Goal: Information Seeking & Learning: Learn about a topic

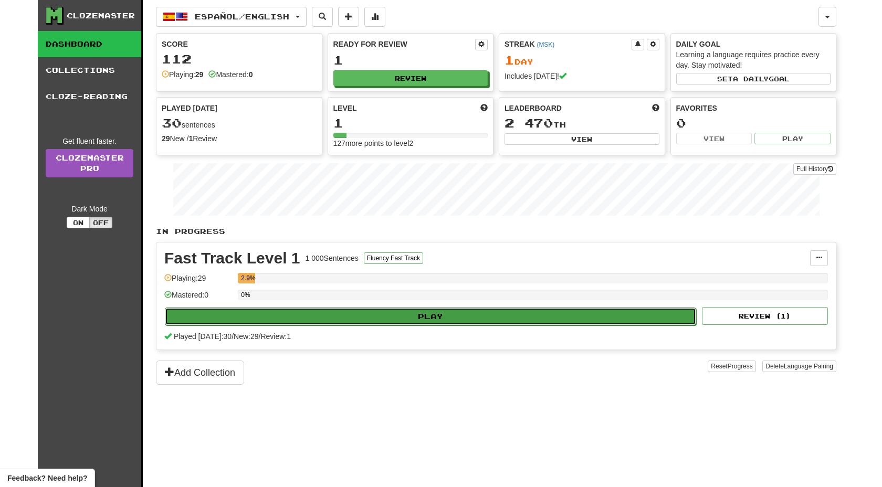
click at [262, 311] on button "Play" at bounding box center [430, 317] width 531 height 18
select select "**"
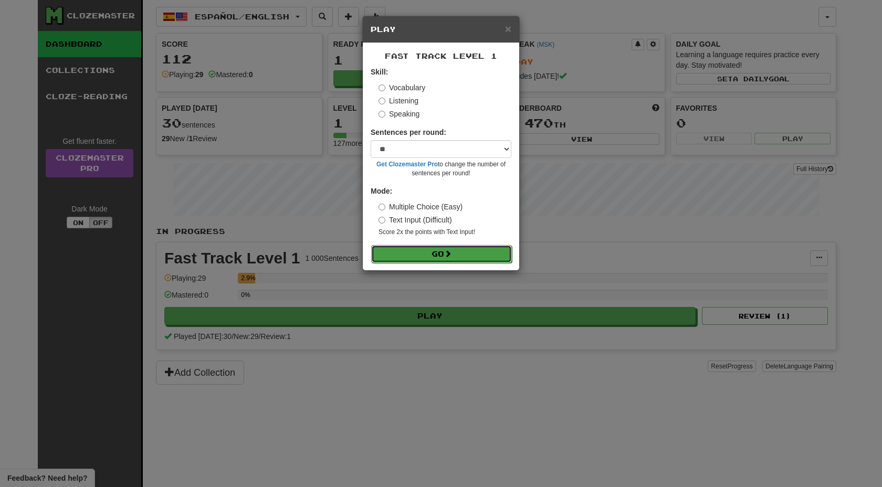
click at [414, 247] on button "Go" at bounding box center [441, 254] width 141 height 18
click at [456, 255] on button "Go" at bounding box center [441, 254] width 141 height 18
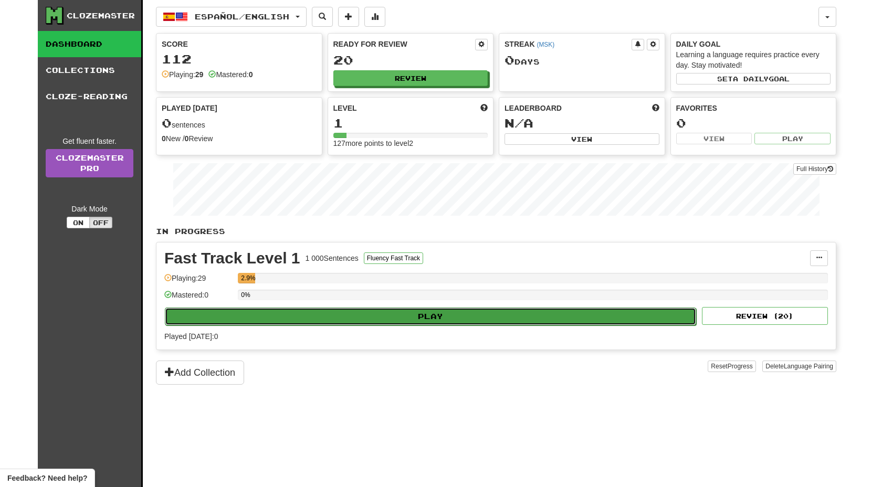
click at [333, 315] on button "Play" at bounding box center [430, 317] width 531 height 18
select select "**"
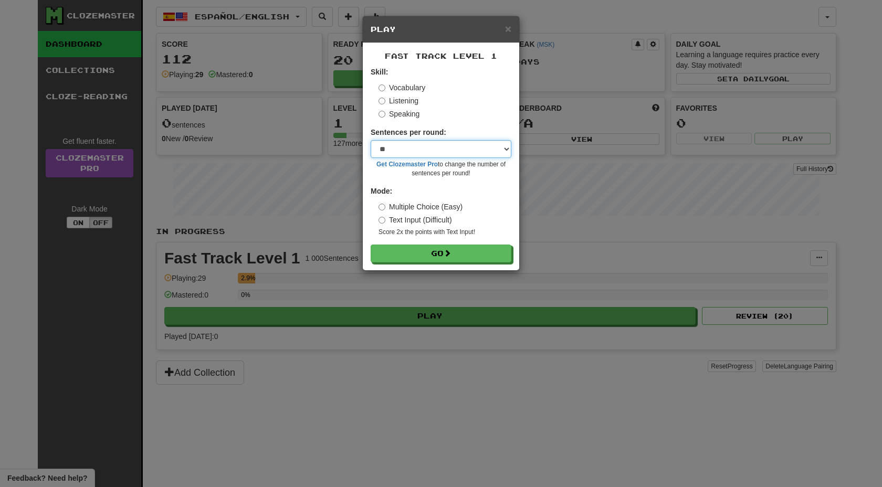
click at [455, 149] on select "* ** ** ** ** ** *** ********" at bounding box center [441, 149] width 141 height 18
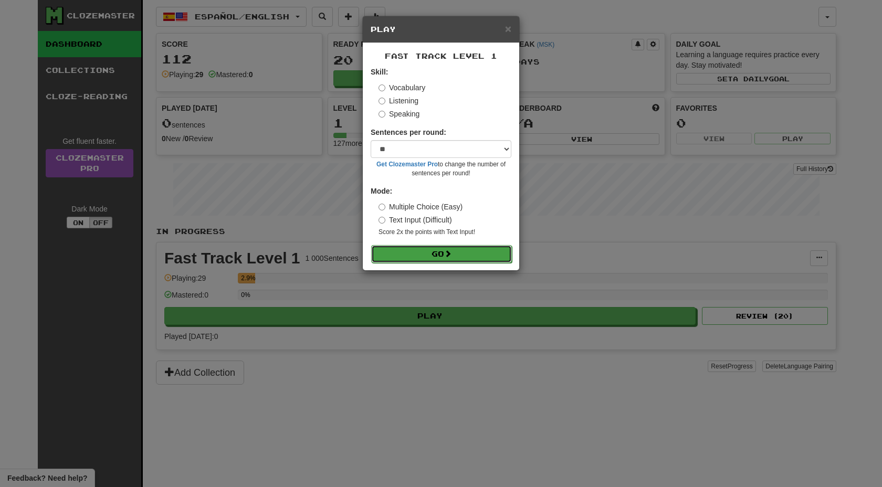
click at [426, 252] on button "Go" at bounding box center [441, 254] width 141 height 18
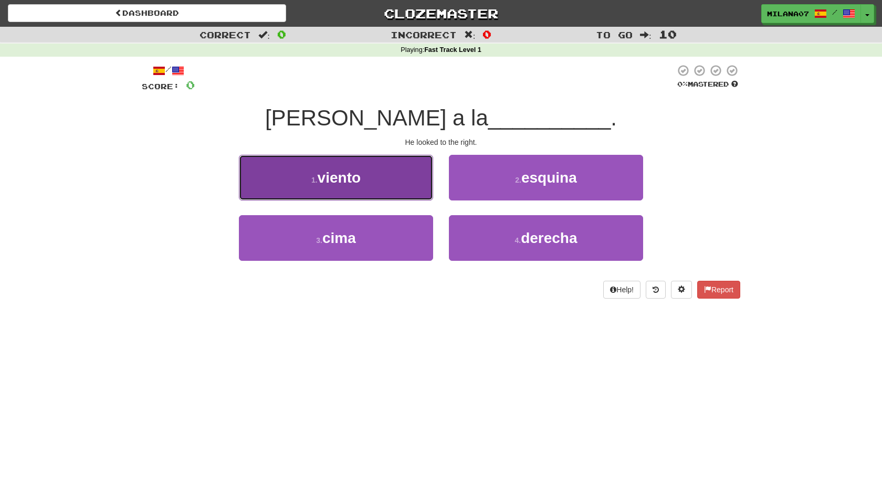
click at [372, 167] on button "1 . viento" at bounding box center [336, 178] width 194 height 46
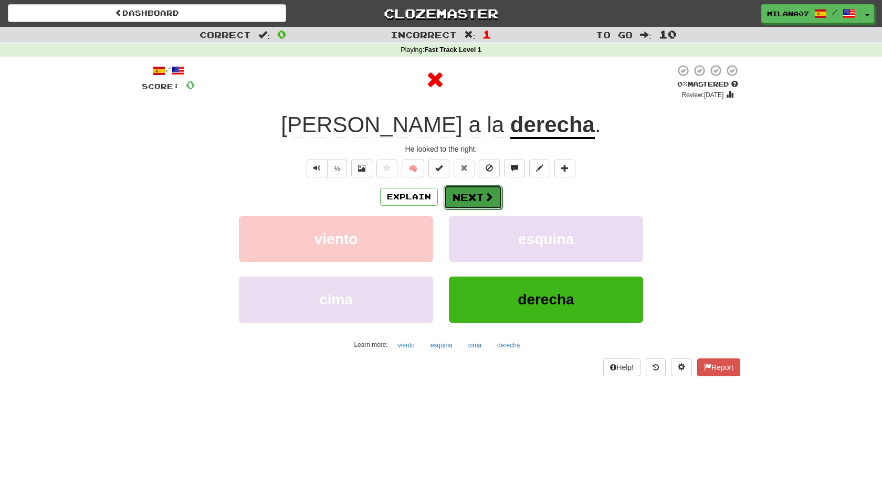
click at [460, 197] on button "Next" at bounding box center [473, 197] width 59 height 24
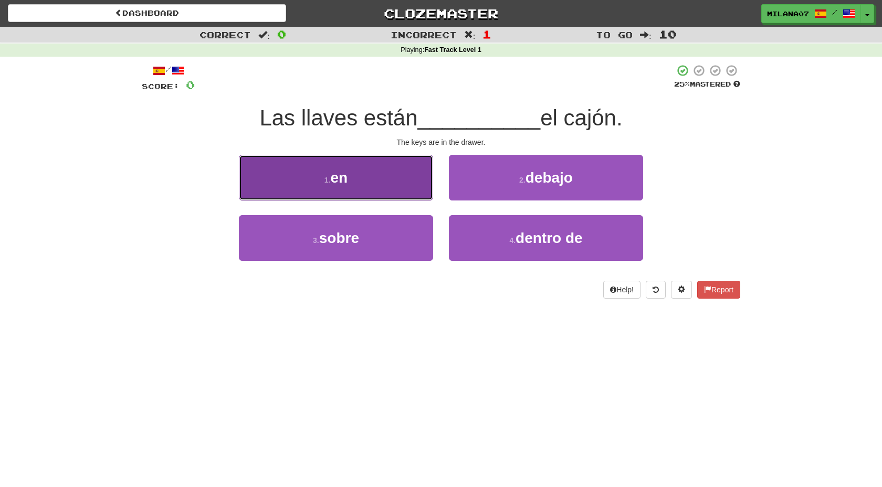
click at [348, 188] on button "1 . en" at bounding box center [336, 178] width 194 height 46
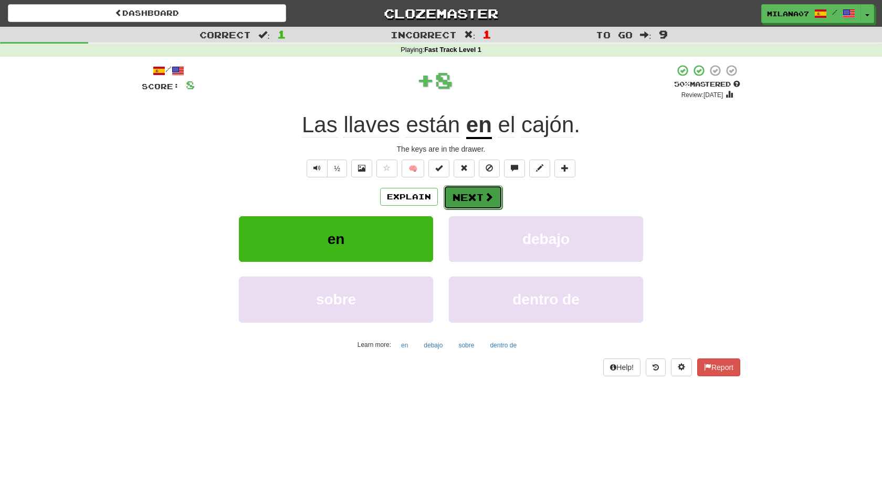
click at [466, 199] on button "Next" at bounding box center [473, 197] width 59 height 24
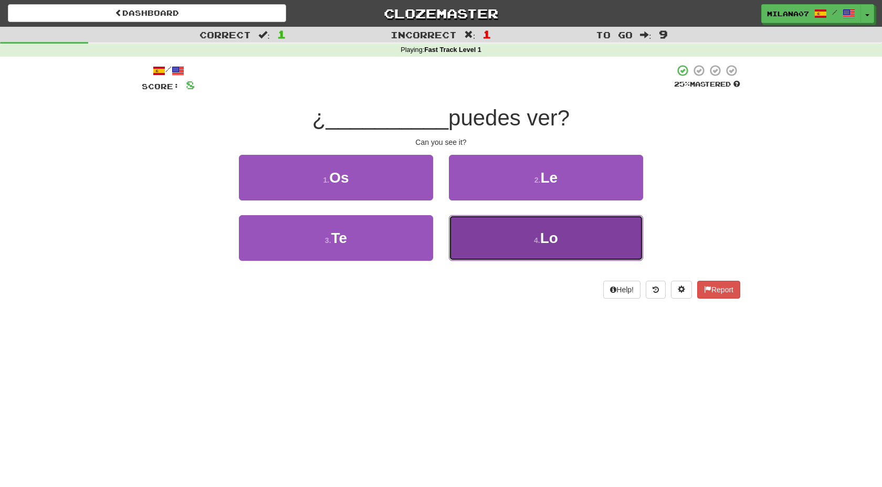
click at [493, 233] on button "4 . Lo" at bounding box center [546, 238] width 194 height 46
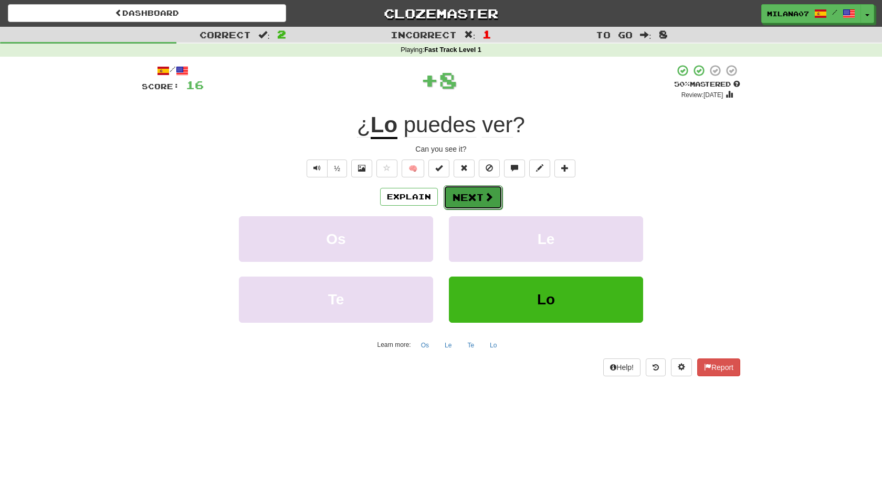
click at [477, 202] on button "Next" at bounding box center [473, 197] width 59 height 24
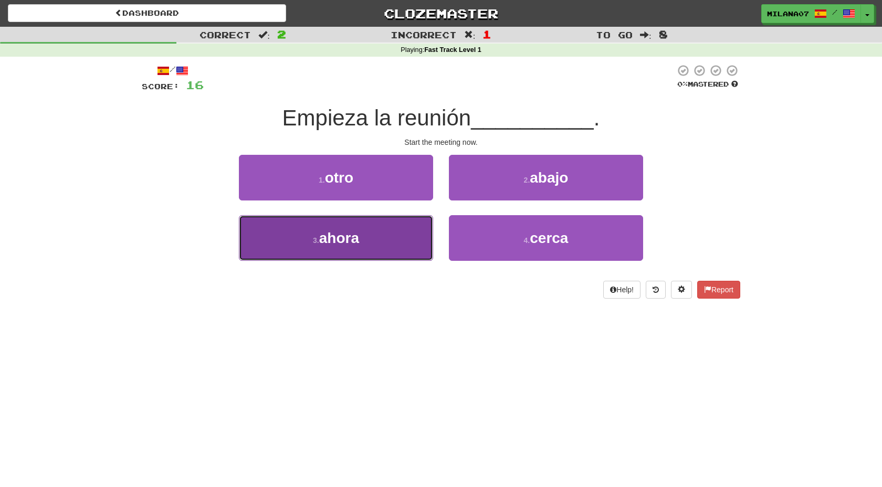
click at [372, 240] on button "3 . ahora" at bounding box center [336, 238] width 194 height 46
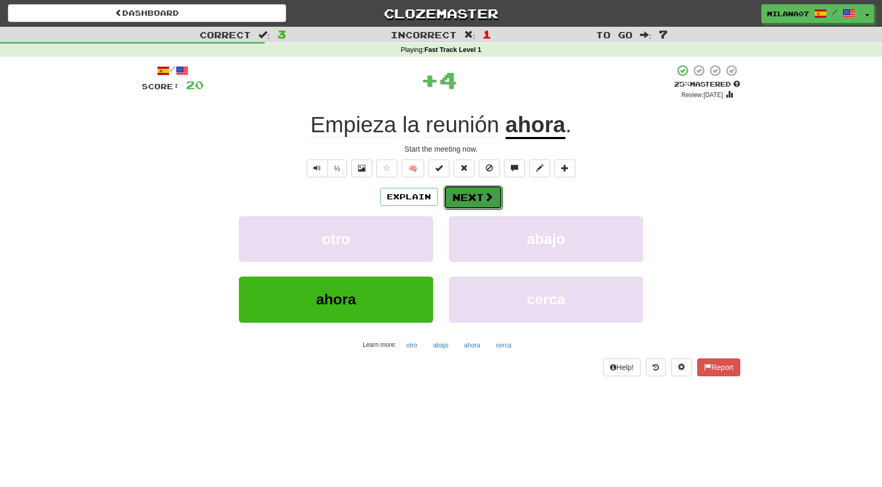
click at [473, 200] on button "Next" at bounding box center [473, 197] width 59 height 24
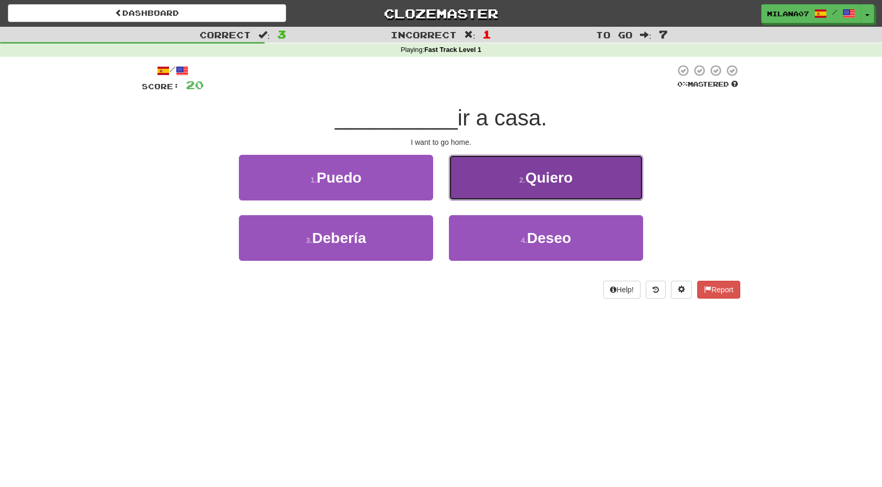
click at [579, 176] on button "2 . Quiero" at bounding box center [546, 178] width 194 height 46
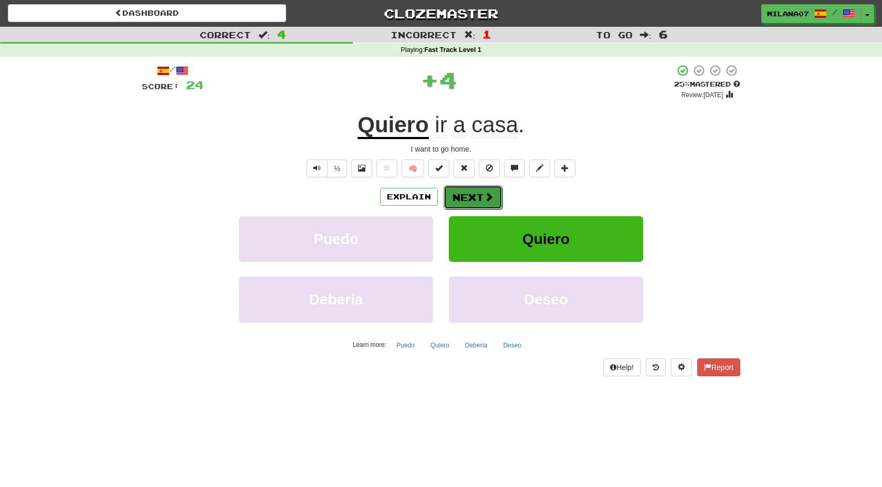
click at [487, 204] on button "Next" at bounding box center [473, 197] width 59 height 24
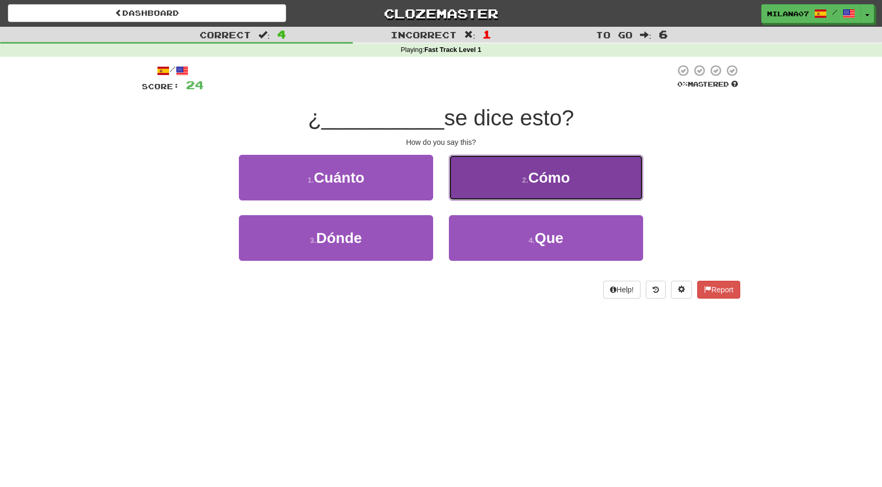
click at [520, 182] on button "2 . Cómo" at bounding box center [546, 178] width 194 height 46
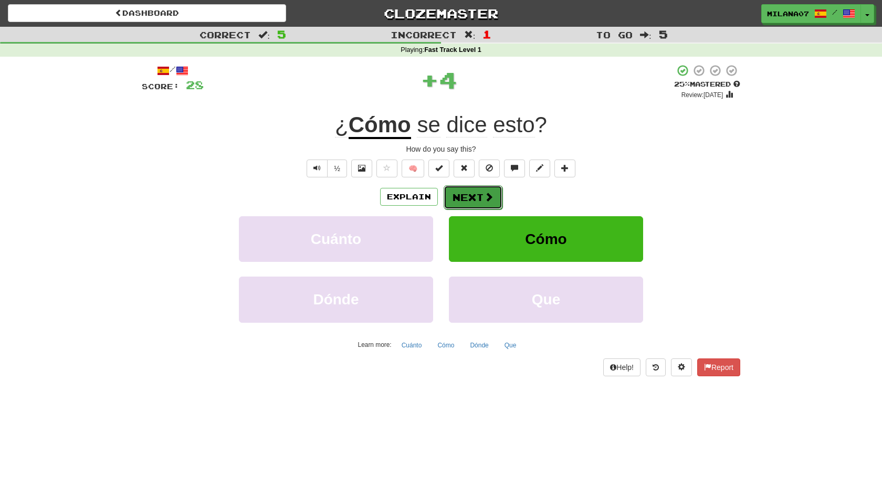
click at [468, 202] on button "Next" at bounding box center [473, 197] width 59 height 24
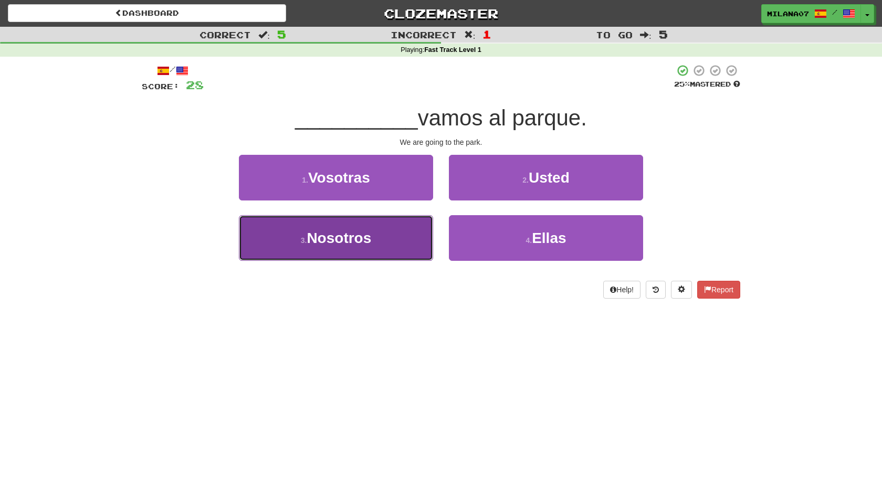
click at [349, 250] on button "3 . Nosotros" at bounding box center [336, 238] width 194 height 46
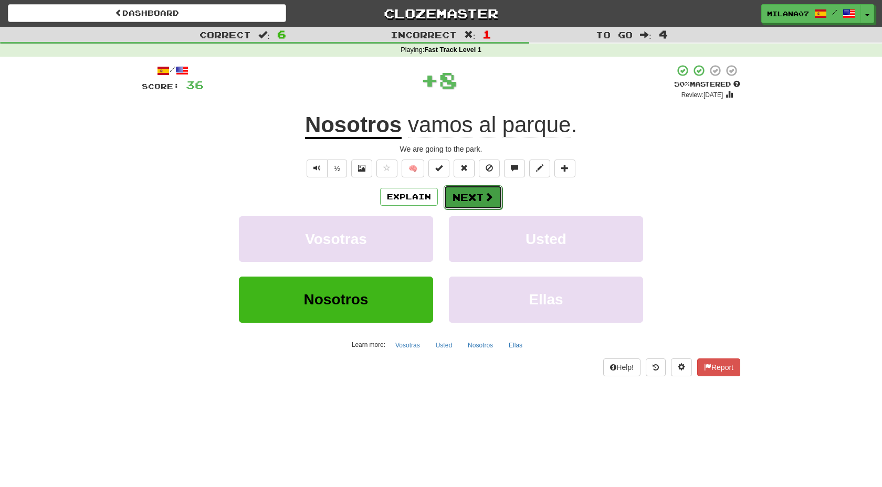
click at [454, 205] on button "Next" at bounding box center [473, 197] width 59 height 24
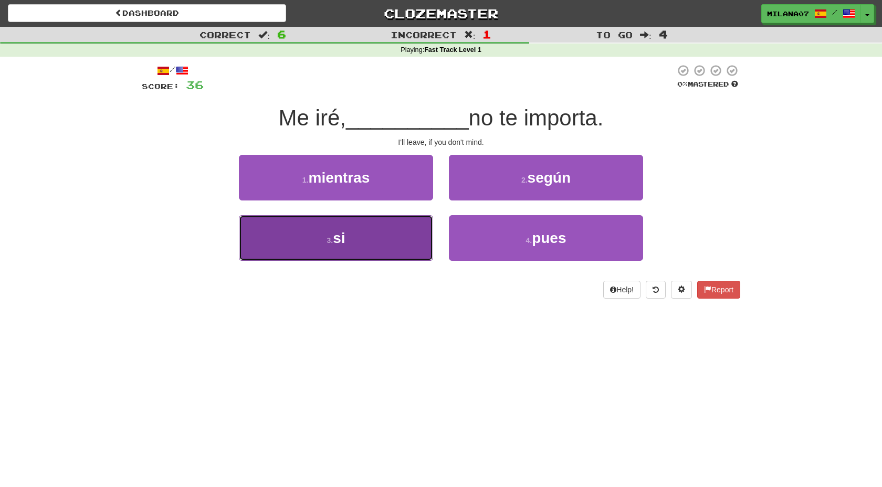
click at [359, 227] on button "3 . si" at bounding box center [336, 238] width 194 height 46
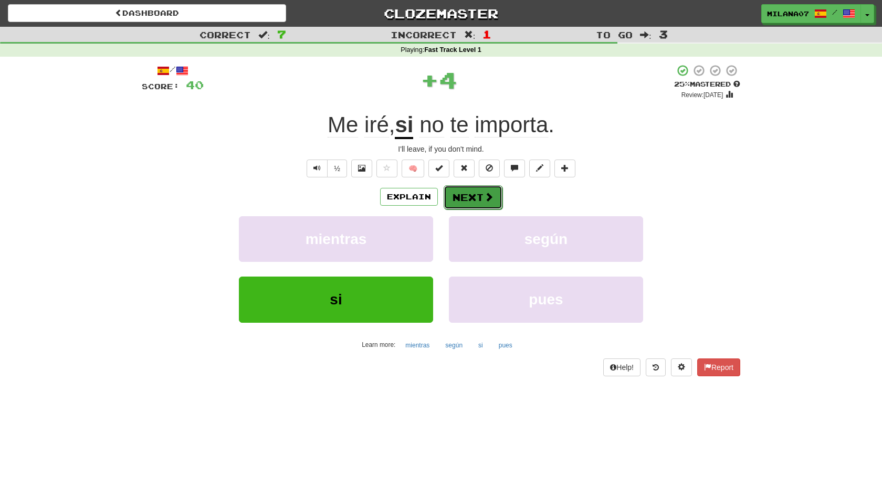
click at [481, 201] on button "Next" at bounding box center [473, 197] width 59 height 24
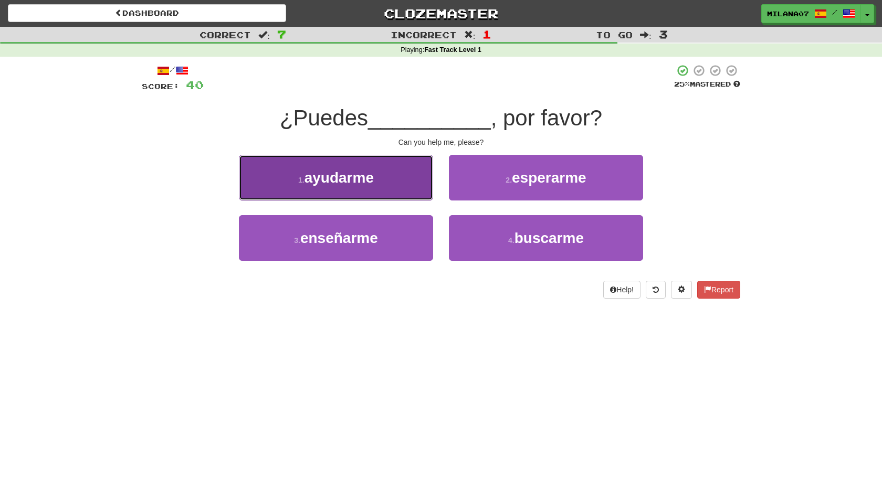
click at [313, 184] on span "ayudarme" at bounding box center [338, 178] width 69 height 16
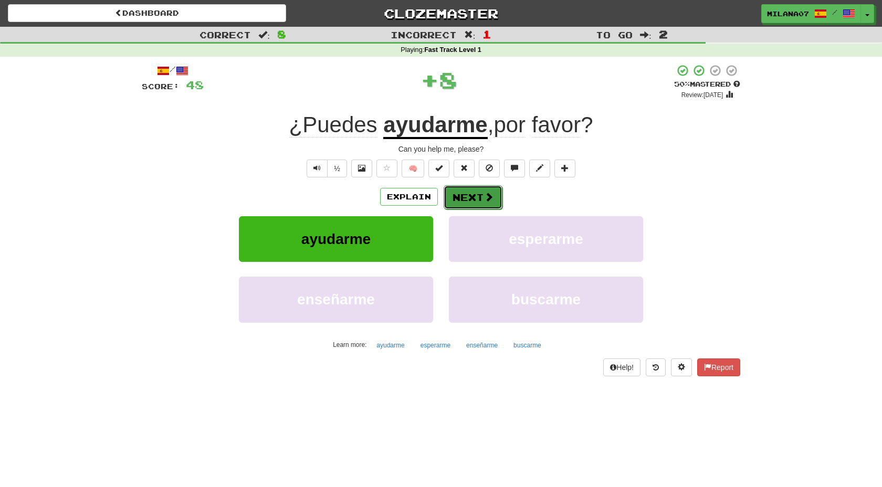
click at [470, 204] on button "Next" at bounding box center [473, 197] width 59 height 24
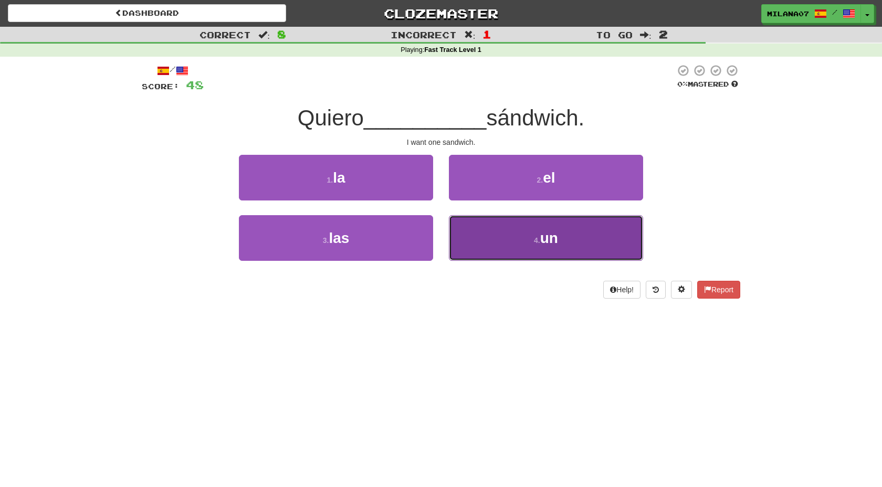
click at [501, 249] on button "4 . un" at bounding box center [546, 238] width 194 height 46
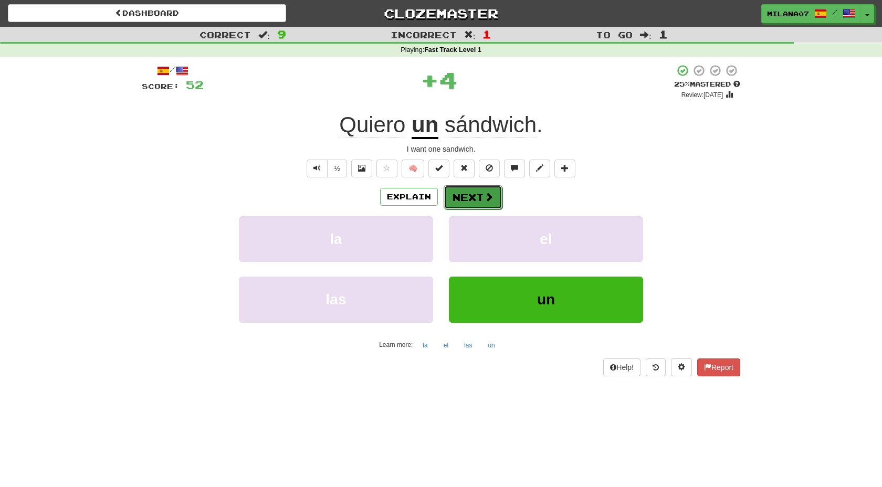
click at [476, 203] on button "Next" at bounding box center [473, 197] width 59 height 24
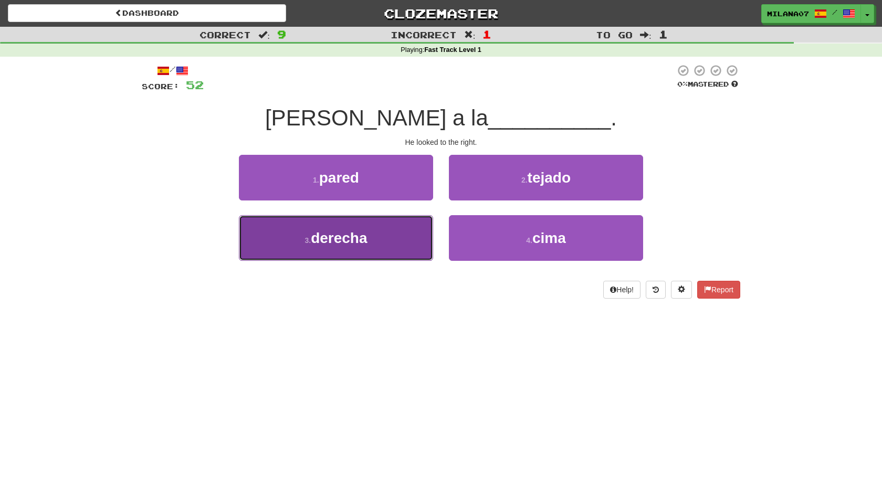
click at [330, 245] on span "derecha" at bounding box center [339, 238] width 56 height 16
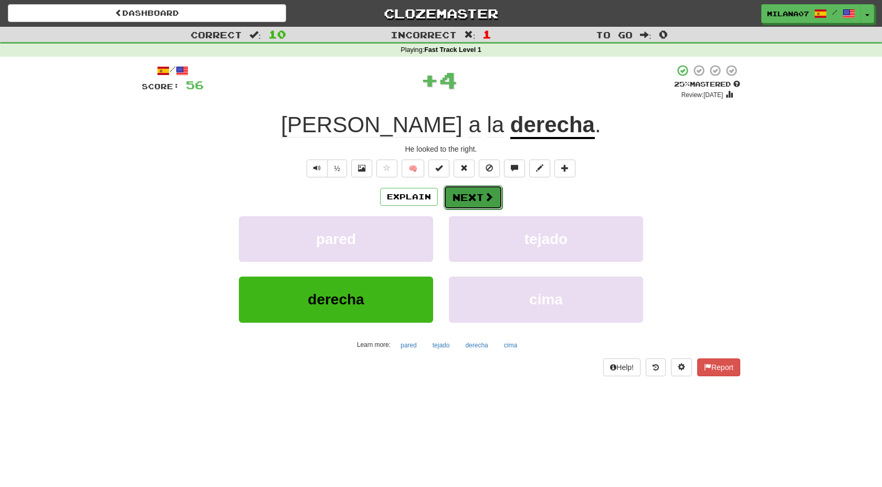
click at [463, 194] on button "Next" at bounding box center [473, 197] width 59 height 24
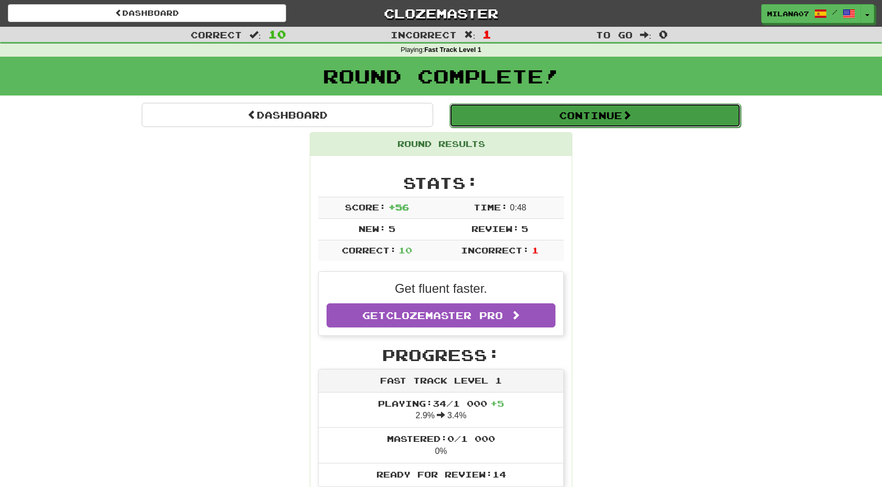
click at [593, 119] on button "Continue" at bounding box center [594, 115] width 291 height 24
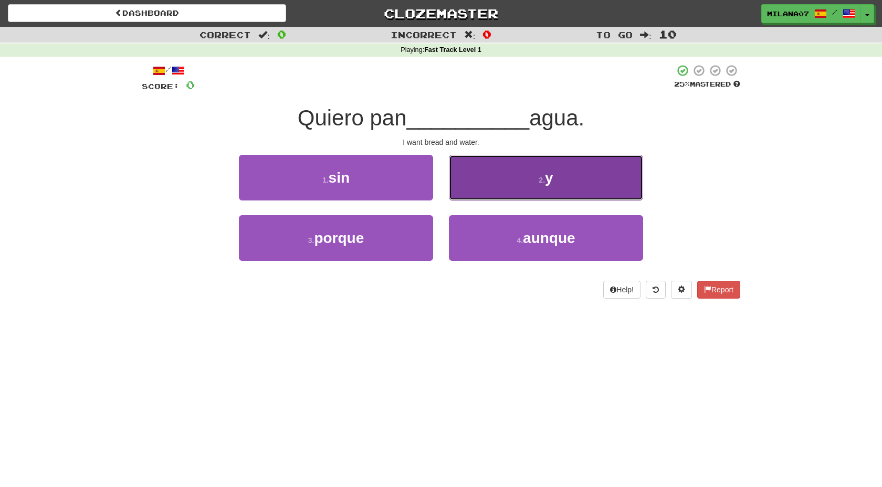
click at [555, 182] on button "2 . y" at bounding box center [546, 178] width 194 height 46
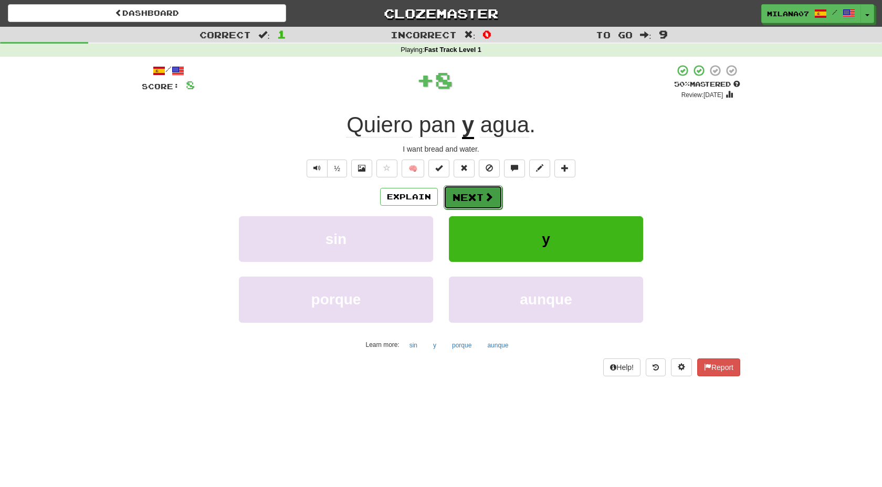
click at [459, 205] on button "Next" at bounding box center [473, 197] width 59 height 24
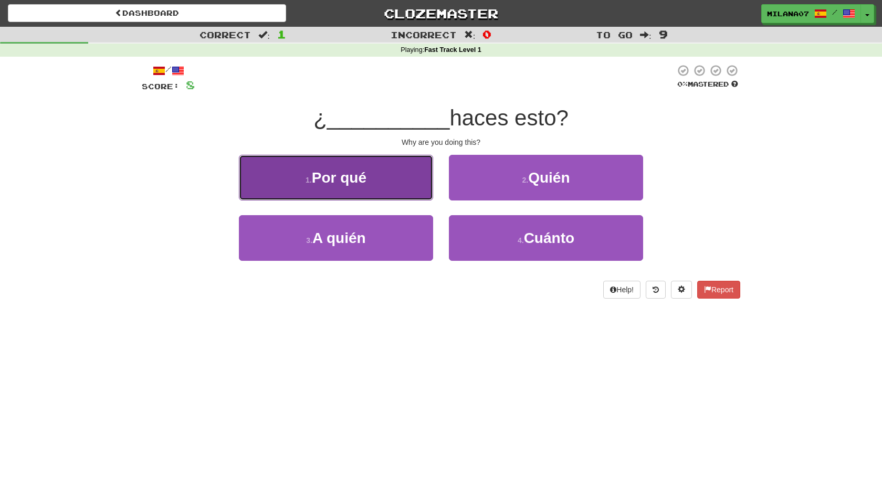
click at [376, 181] on button "1 . Por qué" at bounding box center [336, 178] width 194 height 46
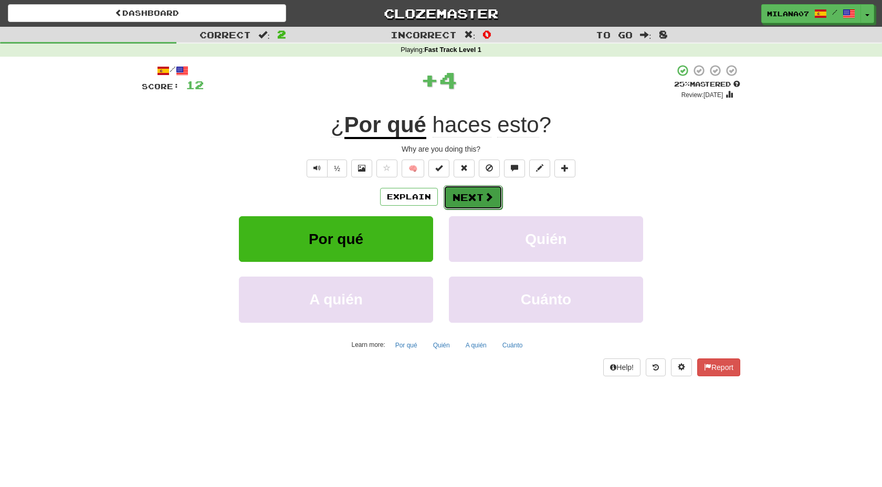
click at [467, 200] on button "Next" at bounding box center [473, 197] width 59 height 24
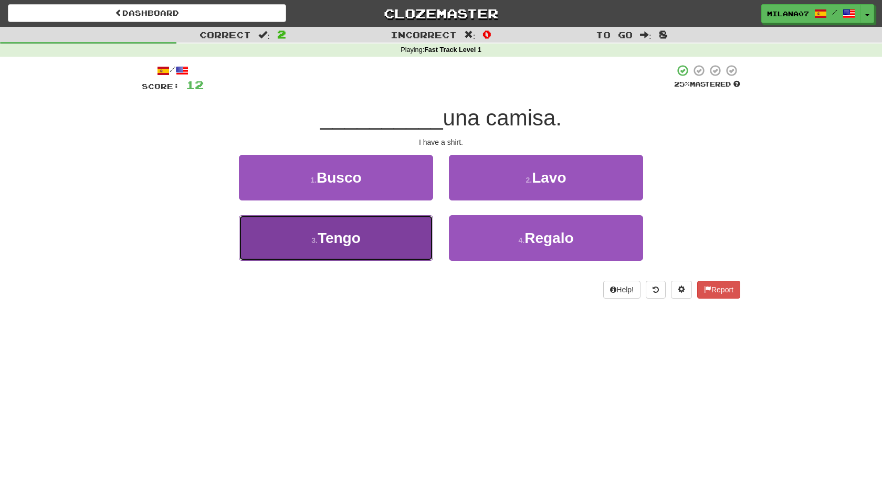
click at [345, 217] on button "3 . Tengo" at bounding box center [336, 238] width 194 height 46
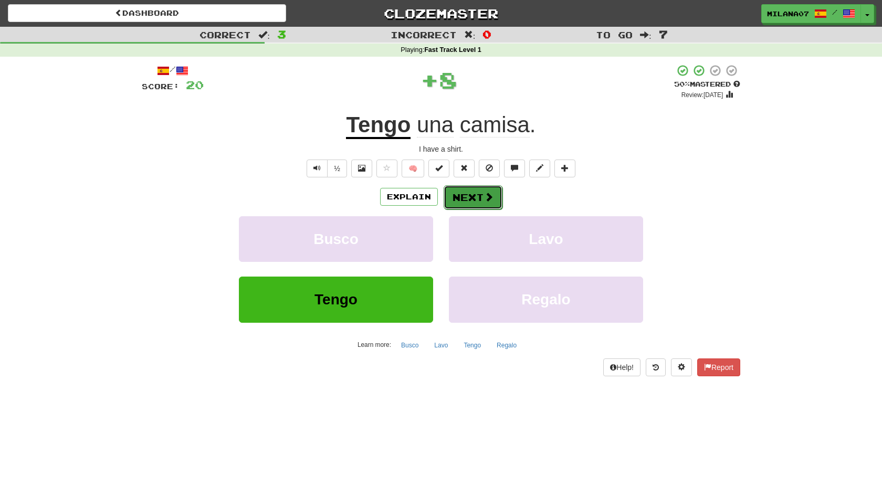
click at [471, 201] on button "Next" at bounding box center [473, 197] width 59 height 24
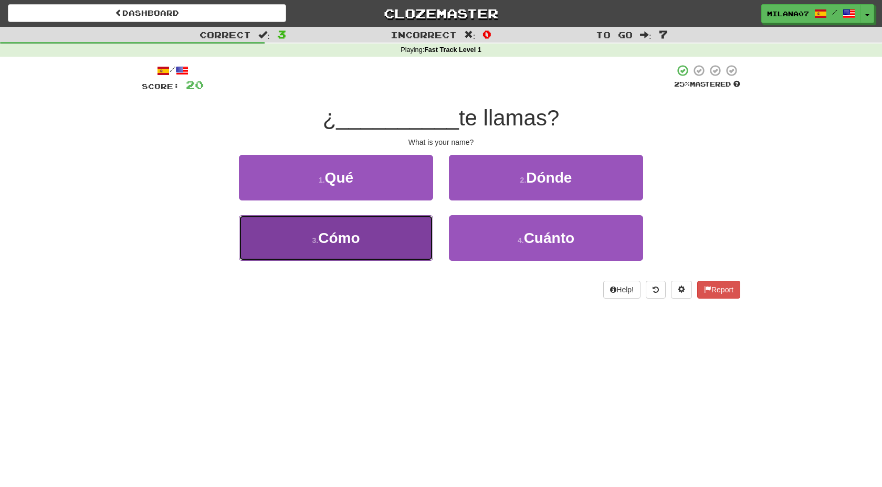
click at [379, 247] on button "3 . Cómo" at bounding box center [336, 238] width 194 height 46
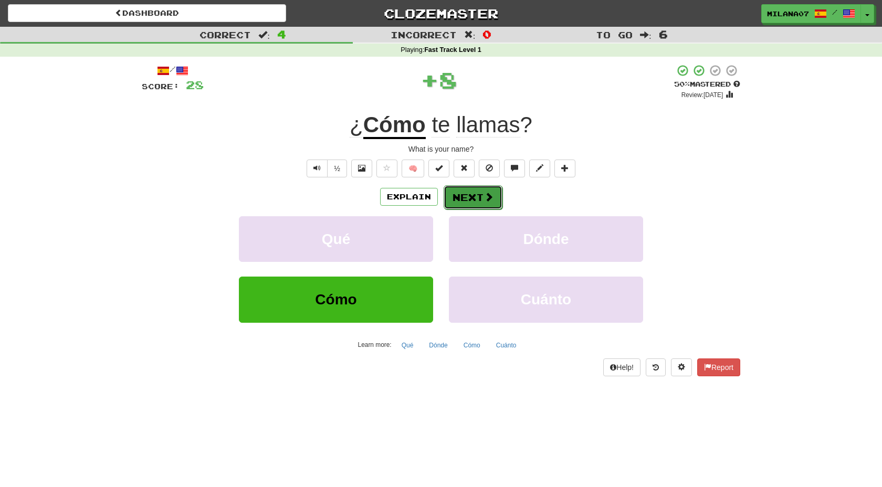
click at [467, 203] on button "Next" at bounding box center [473, 197] width 59 height 24
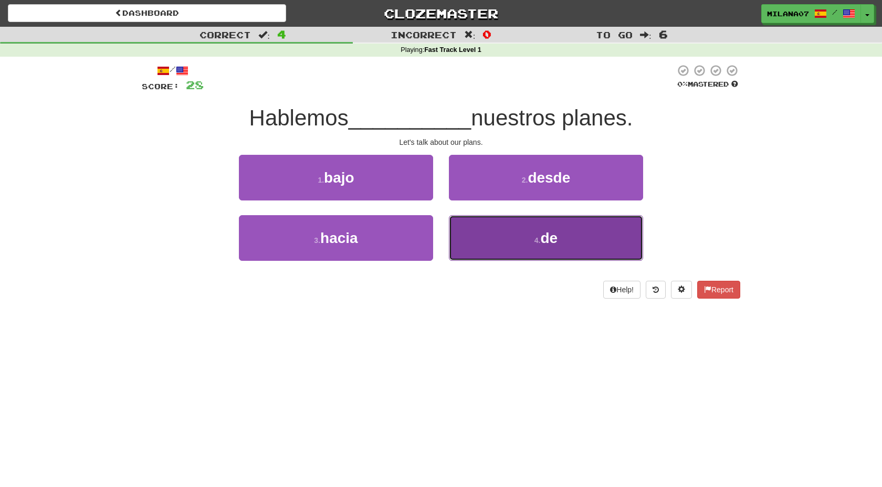
click at [536, 240] on small "4 ." at bounding box center [537, 240] width 6 height 8
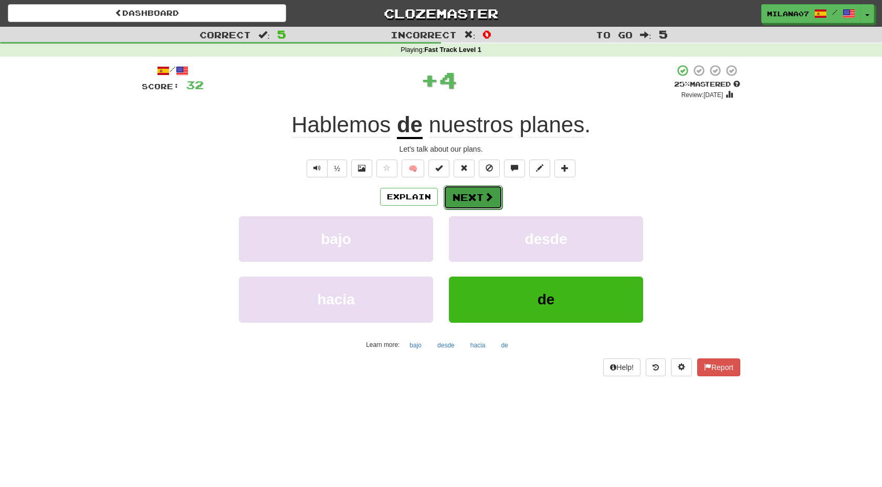
click at [468, 201] on button "Next" at bounding box center [473, 197] width 59 height 24
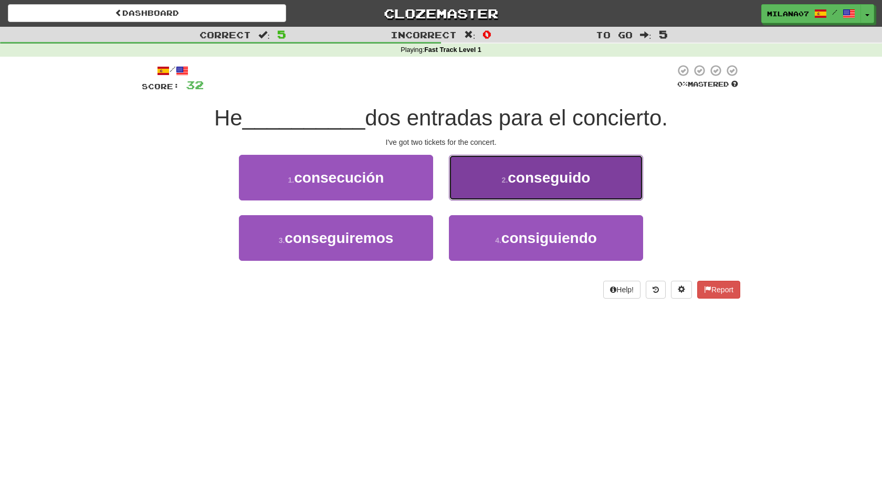
click at [579, 165] on button "2 . conseguido" at bounding box center [546, 178] width 194 height 46
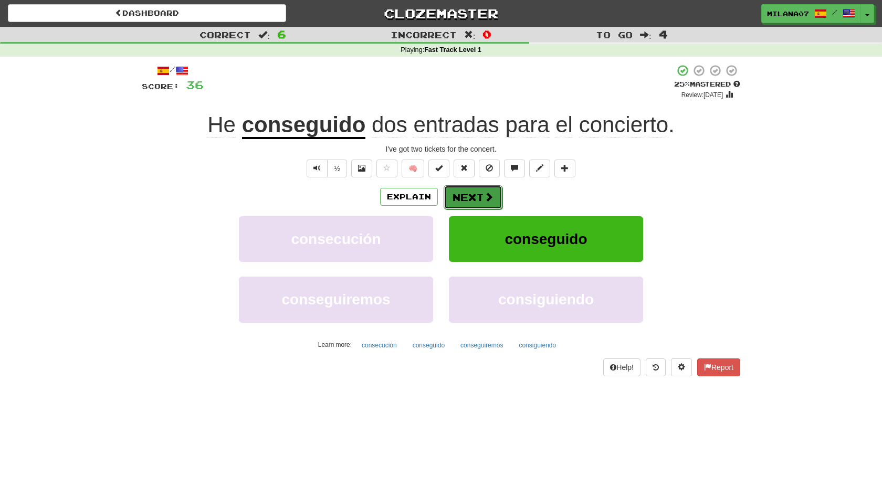
click at [474, 197] on button "Next" at bounding box center [473, 197] width 59 height 24
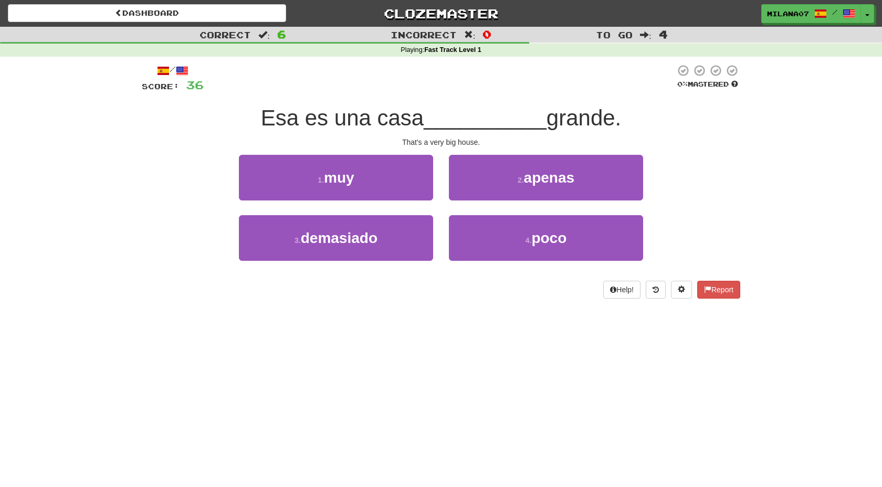
click at [363, 214] on div "1 . muy" at bounding box center [336, 185] width 210 height 60
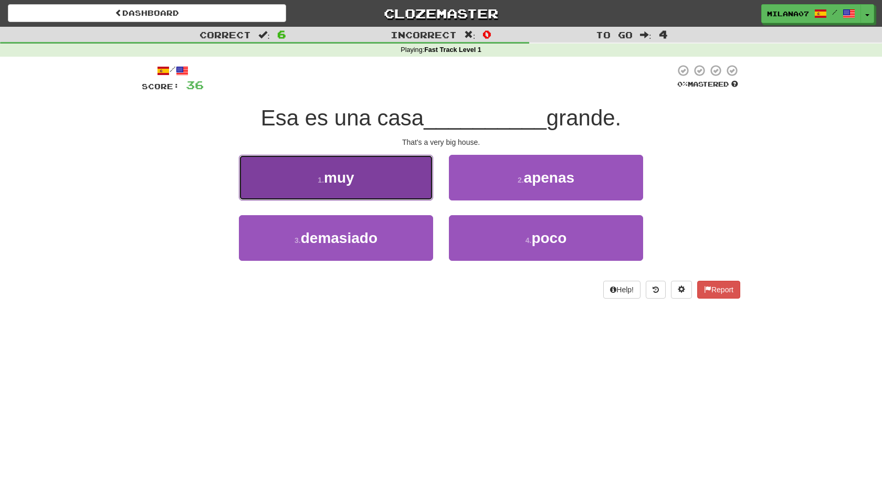
click at [362, 187] on button "1 . muy" at bounding box center [336, 178] width 194 height 46
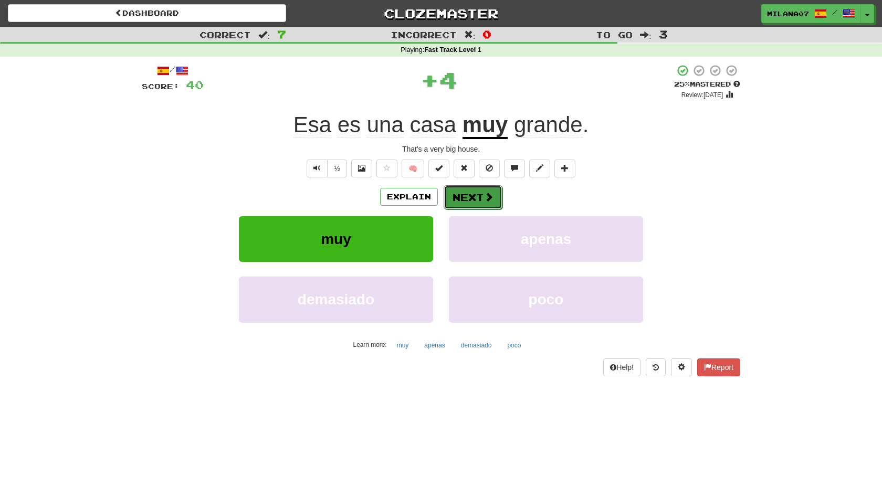
click at [478, 198] on button "Next" at bounding box center [473, 197] width 59 height 24
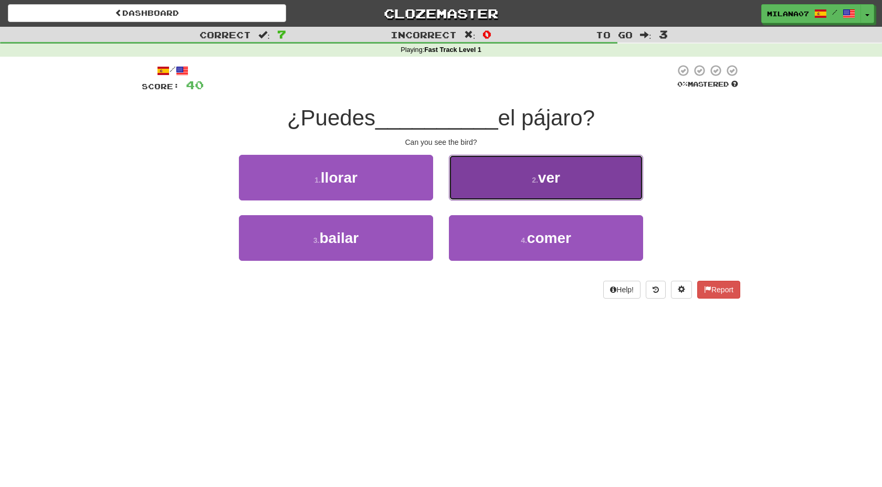
click at [551, 178] on span "ver" at bounding box center [549, 178] width 22 height 16
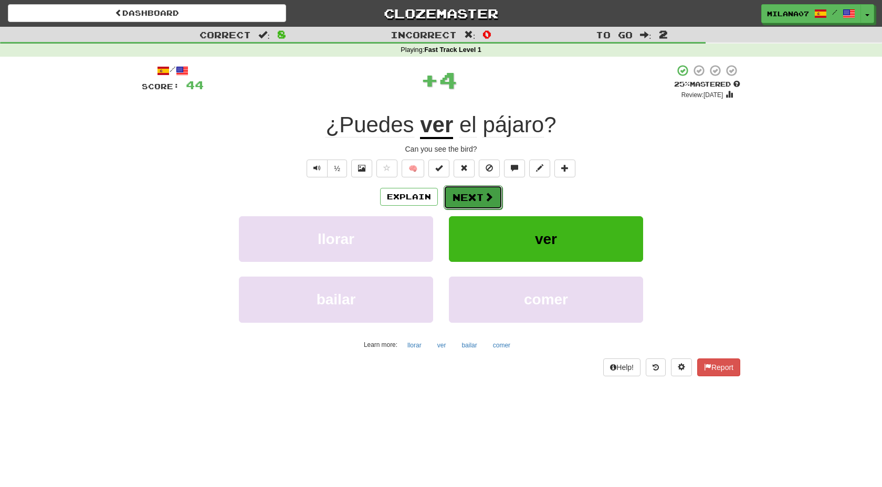
click at [466, 195] on button "Next" at bounding box center [473, 197] width 59 height 24
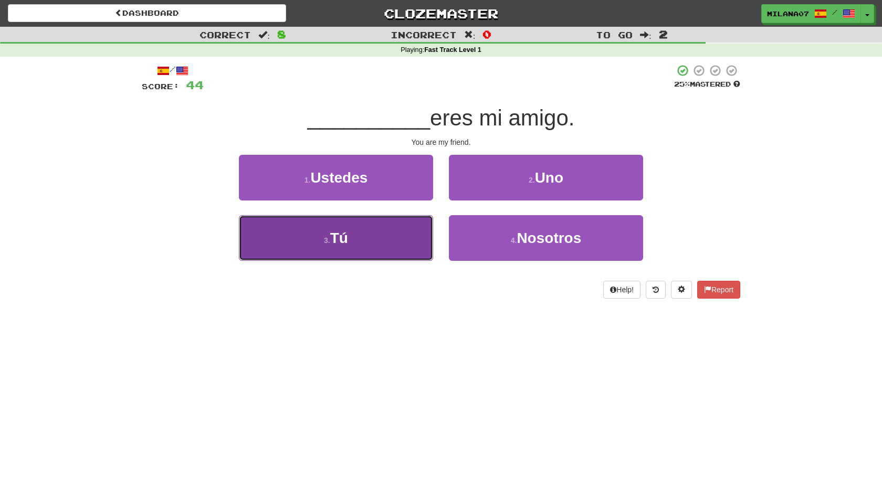
click at [335, 244] on span "Tú" at bounding box center [339, 238] width 18 height 16
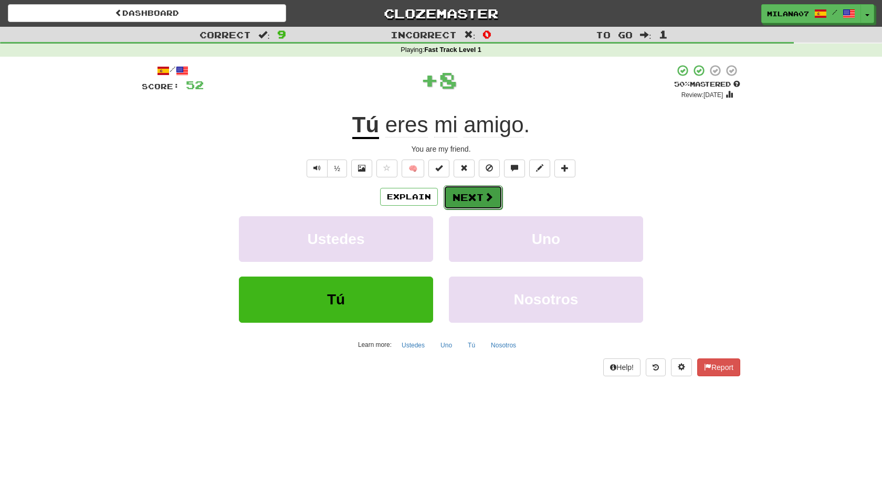
click at [484, 199] on span at bounding box center [488, 196] width 9 height 9
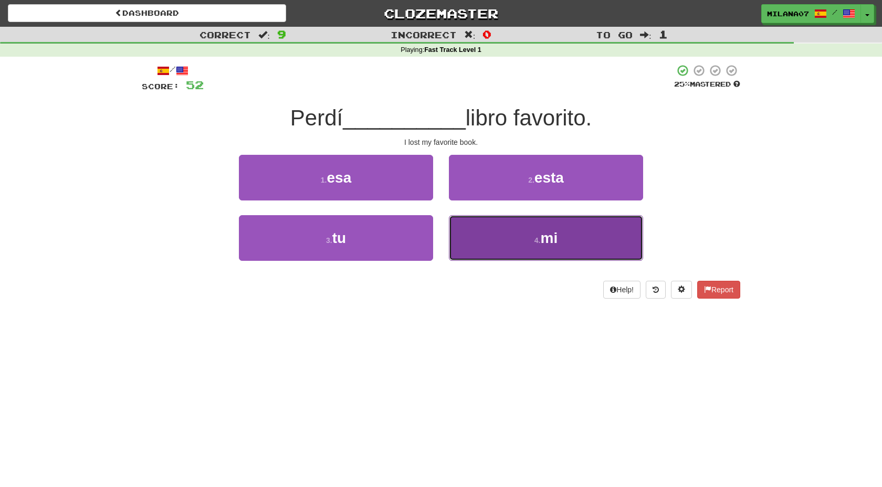
click at [478, 250] on button "4 . mi" at bounding box center [546, 238] width 194 height 46
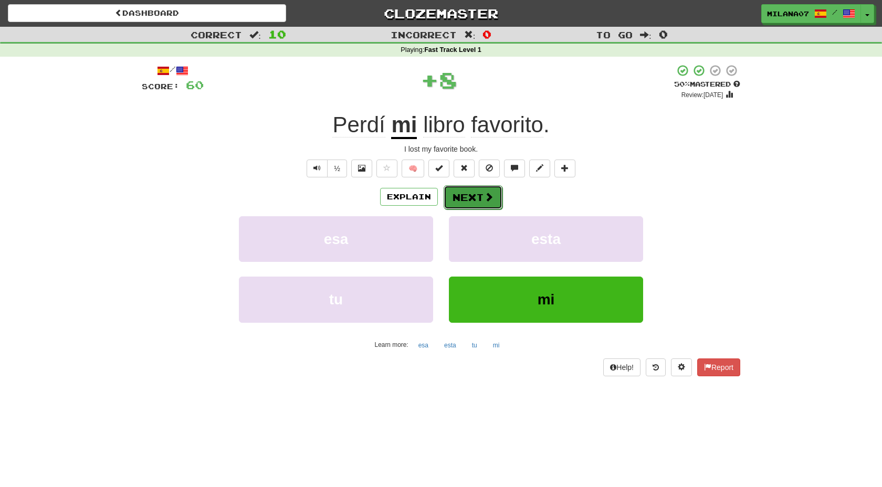
click at [485, 194] on span at bounding box center [488, 196] width 9 height 9
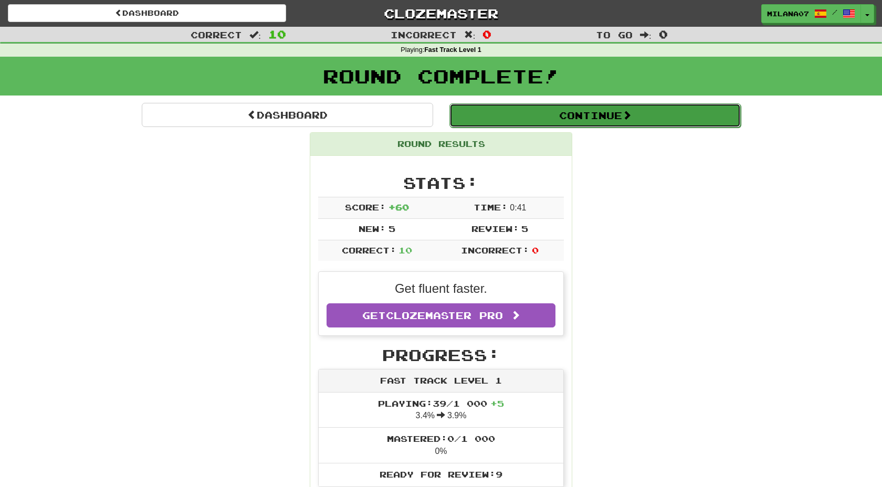
click at [588, 118] on button "Continue" at bounding box center [594, 115] width 291 height 24
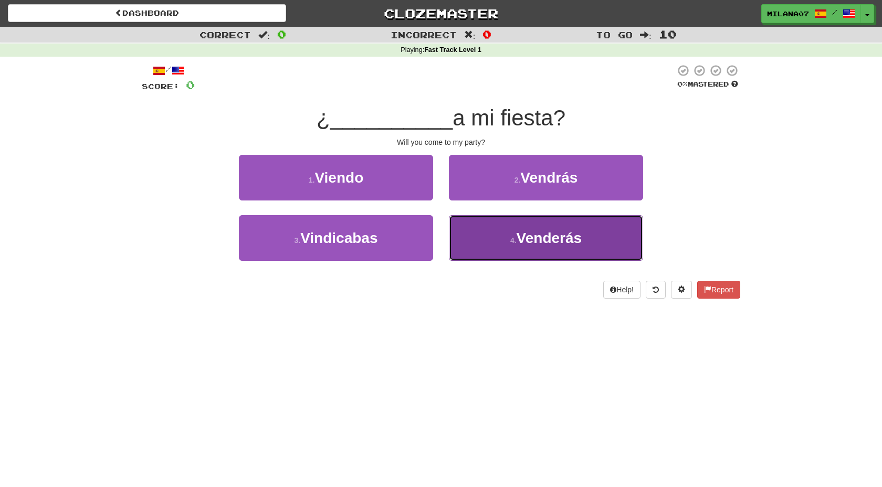
click at [469, 230] on button "4 . Venderás" at bounding box center [546, 238] width 194 height 46
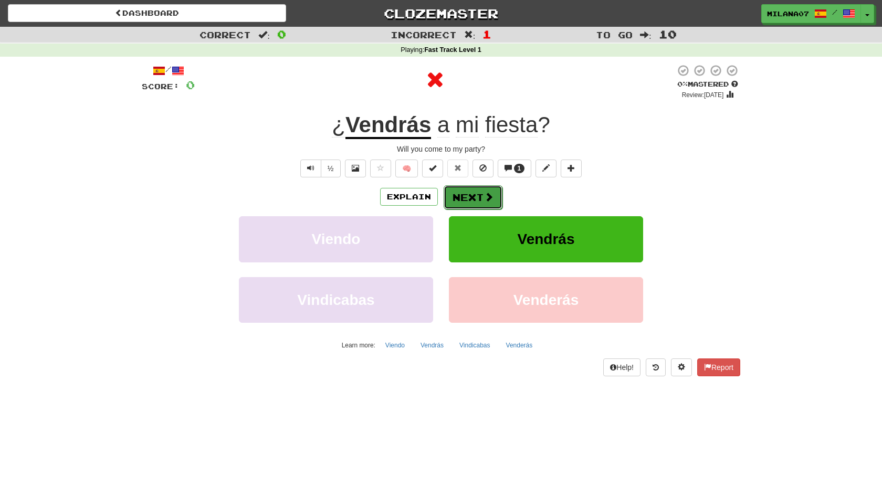
click at [482, 201] on button "Next" at bounding box center [473, 197] width 59 height 24
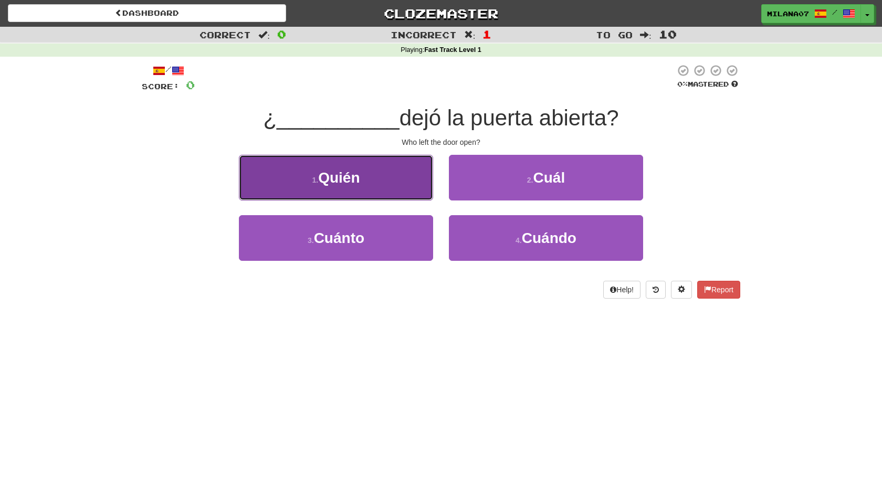
click at [352, 181] on span "Quién" at bounding box center [338, 178] width 41 height 16
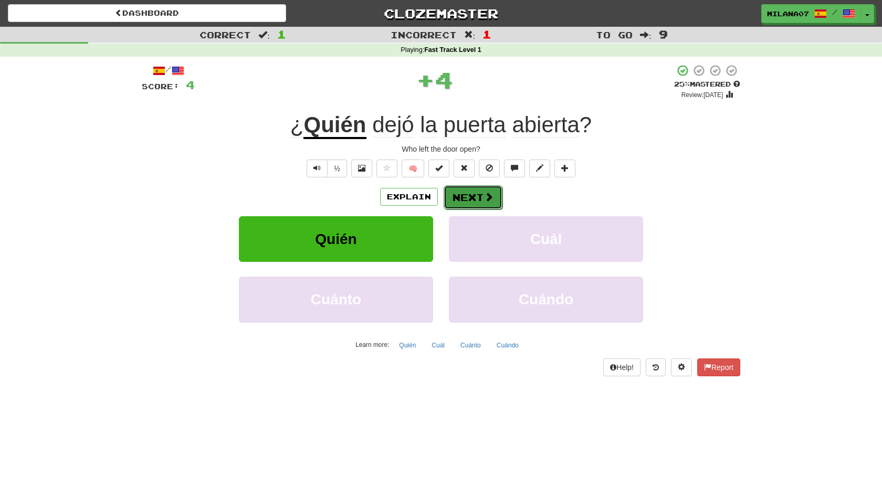
click at [471, 198] on button "Next" at bounding box center [473, 197] width 59 height 24
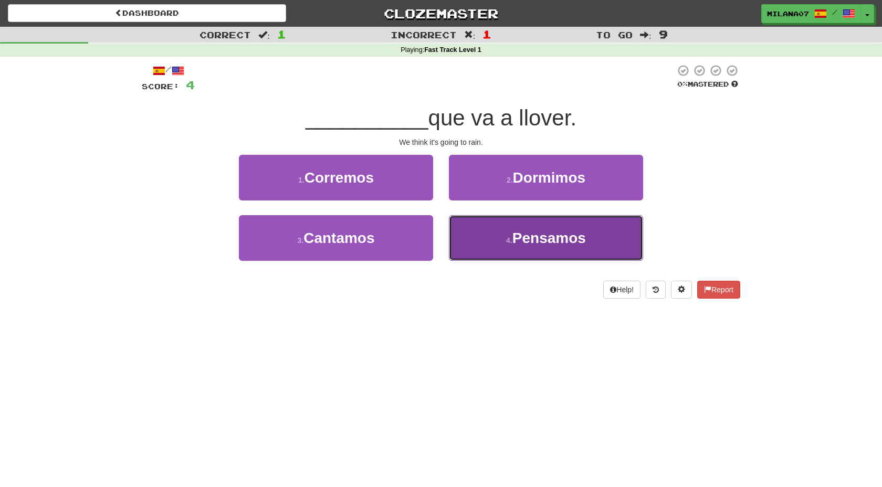
click at [509, 255] on button "4 . Pensamos" at bounding box center [546, 238] width 194 height 46
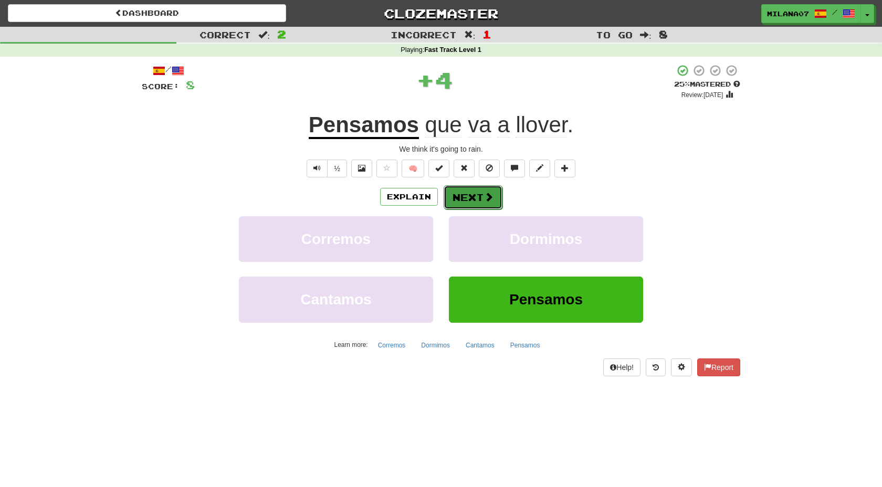
click at [480, 201] on button "Next" at bounding box center [473, 197] width 59 height 24
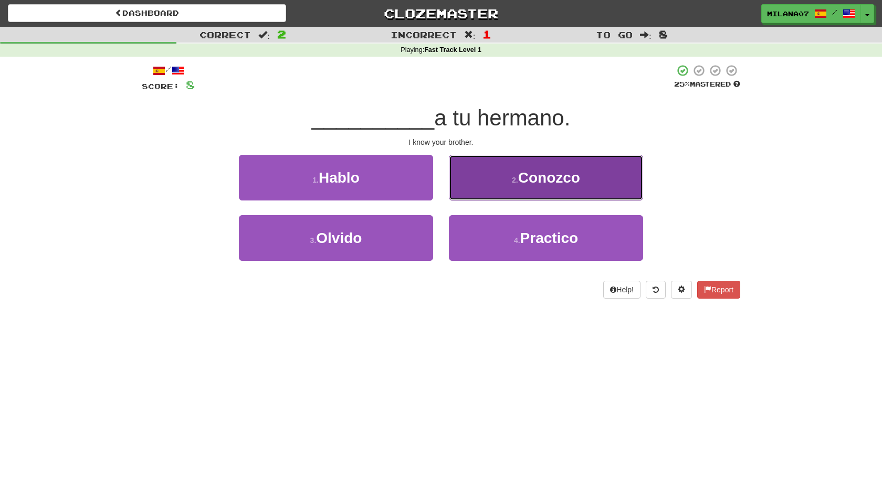
click at [484, 177] on button "2 . Conozco" at bounding box center [546, 178] width 194 height 46
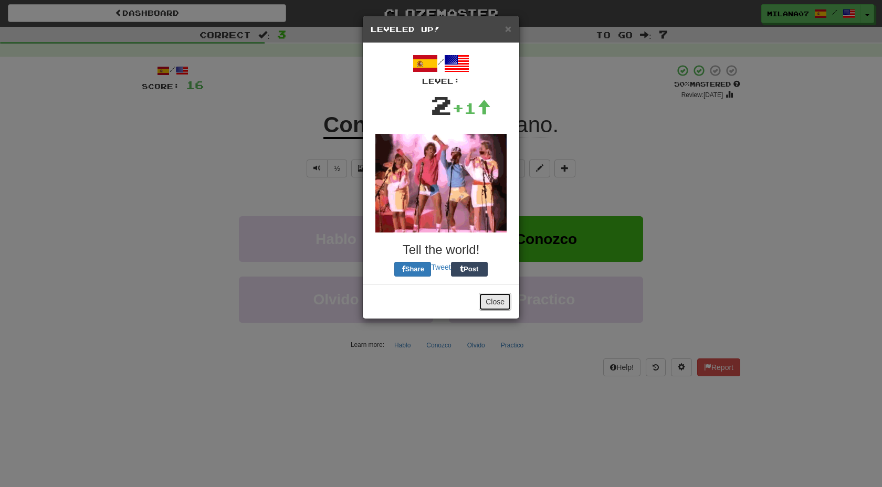
click at [490, 301] on button "Close" at bounding box center [495, 302] width 33 height 18
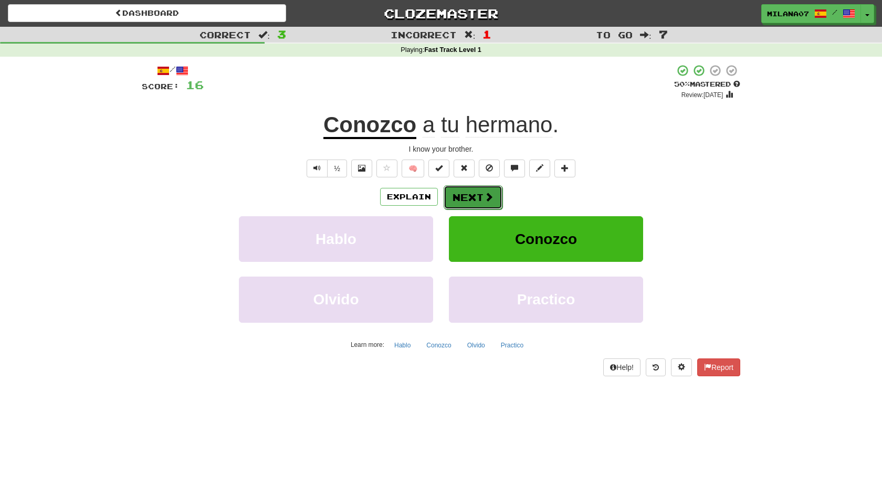
click at [465, 196] on button "Next" at bounding box center [473, 197] width 59 height 24
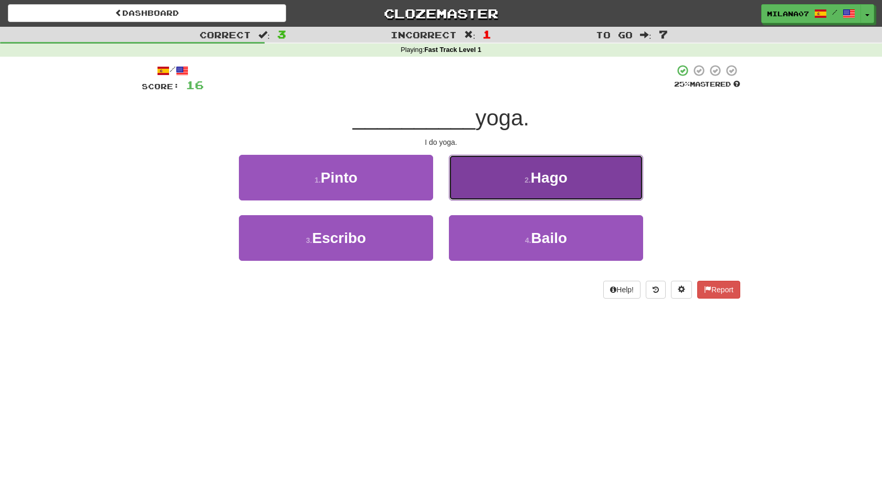
click at [538, 180] on span "Hago" at bounding box center [549, 178] width 37 height 16
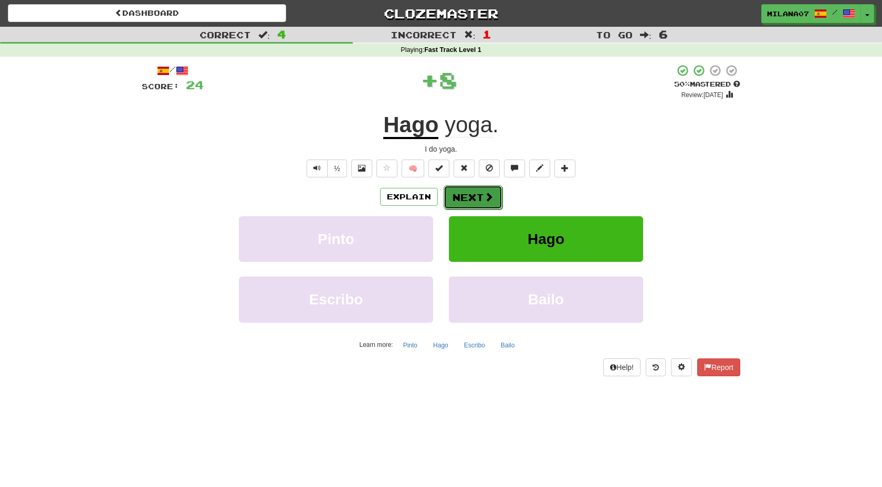
click at [474, 201] on button "Next" at bounding box center [473, 197] width 59 height 24
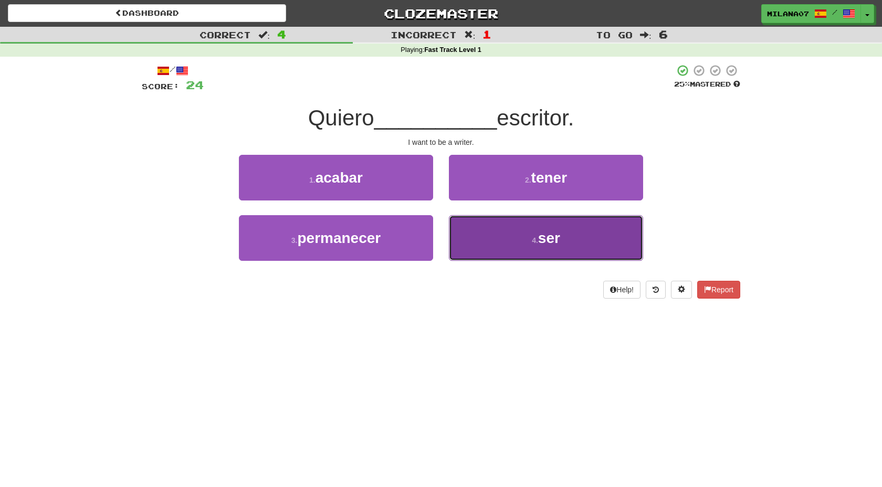
click at [485, 229] on button "4 . ser" at bounding box center [546, 238] width 194 height 46
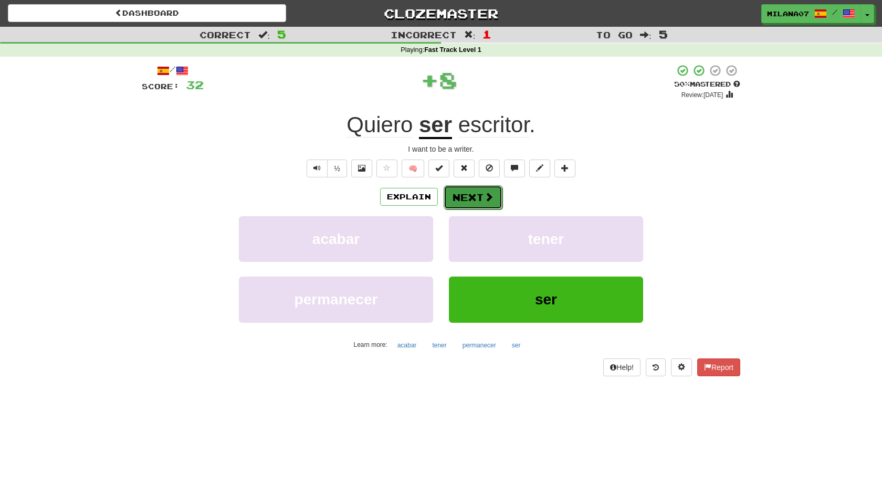
click at [484, 202] on span at bounding box center [488, 196] width 9 height 9
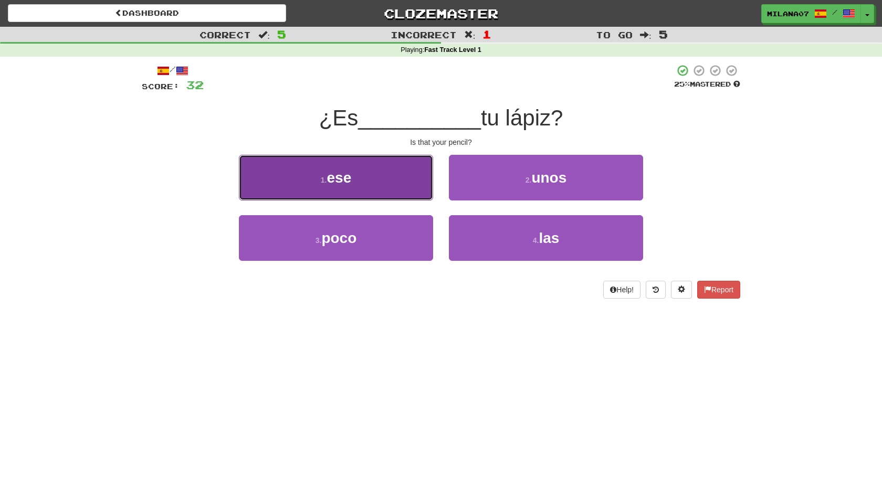
click at [350, 185] on span "ese" at bounding box center [339, 178] width 25 height 16
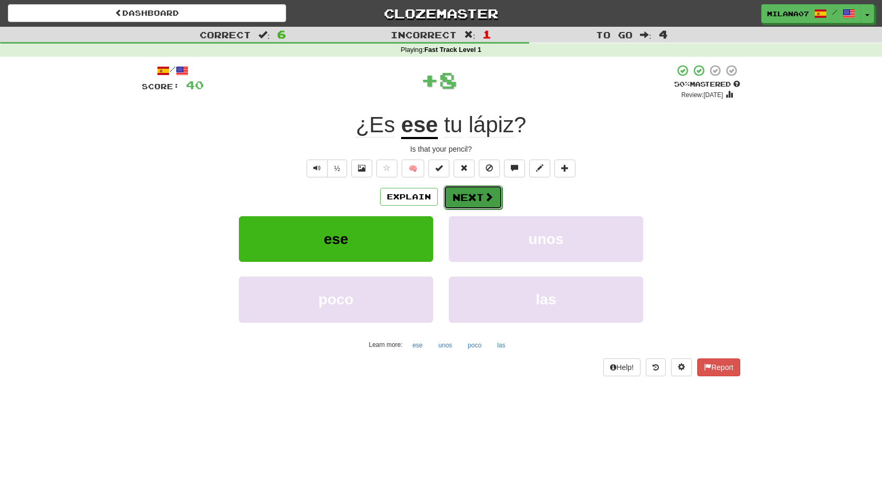
click at [476, 203] on button "Next" at bounding box center [473, 197] width 59 height 24
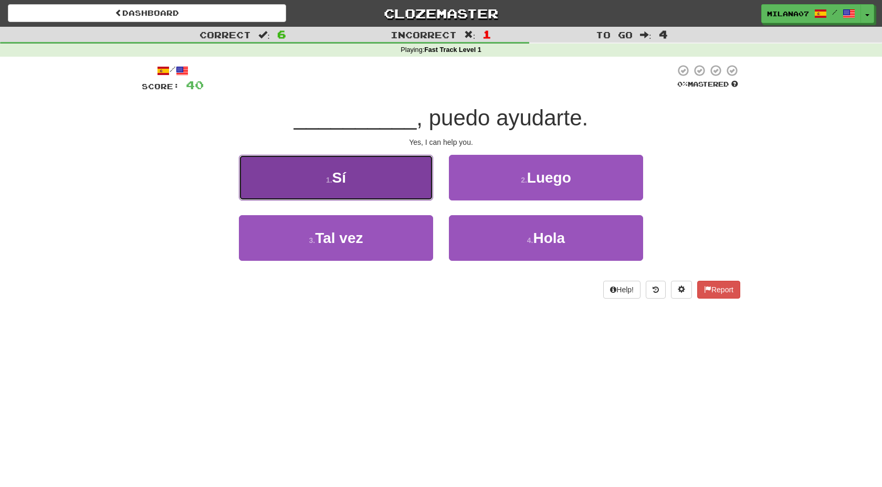
click at [355, 170] on button "1 . Sí" at bounding box center [336, 178] width 194 height 46
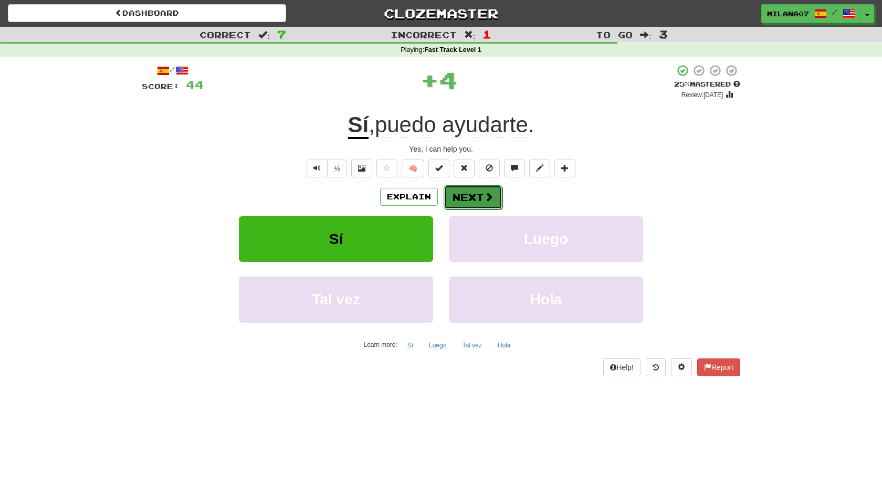
click at [474, 204] on button "Next" at bounding box center [473, 197] width 59 height 24
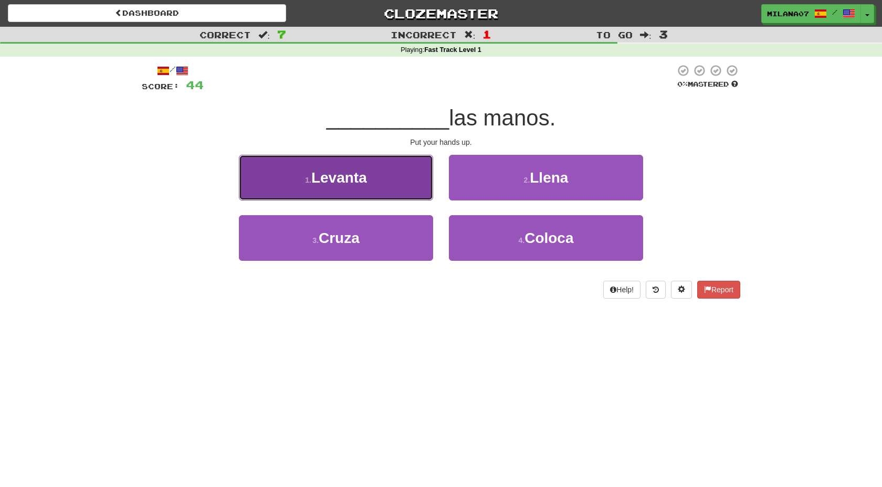
click at [369, 173] on button "1 . Levanta" at bounding box center [336, 178] width 194 height 46
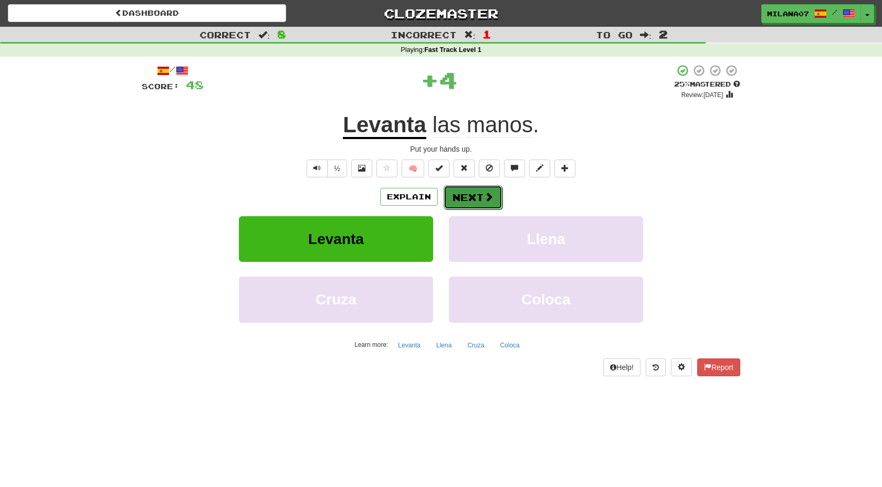
click at [486, 202] on span at bounding box center [488, 196] width 9 height 9
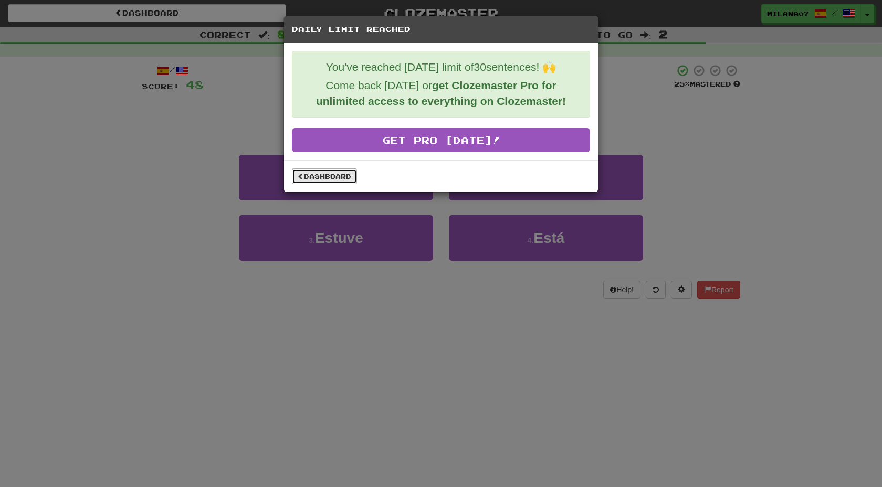
click at [340, 177] on link "Dashboard" at bounding box center [324, 177] width 65 height 16
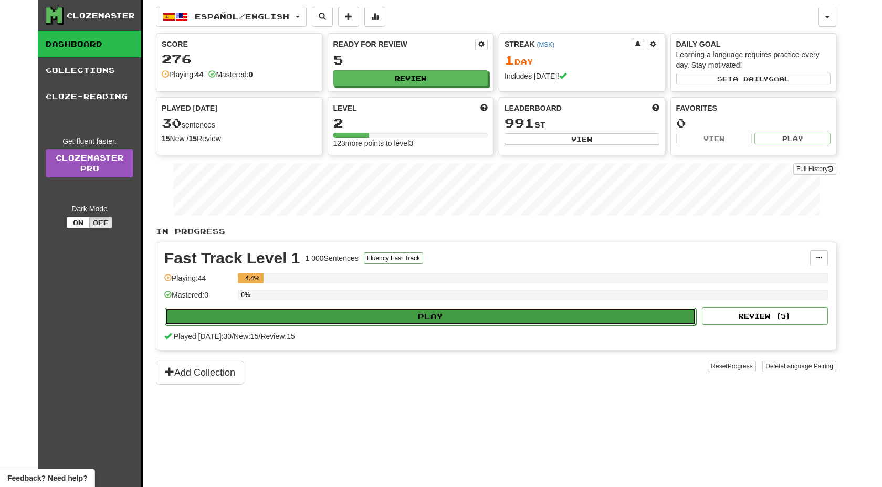
click at [438, 317] on button "Play" at bounding box center [430, 317] width 531 height 18
select select "**"
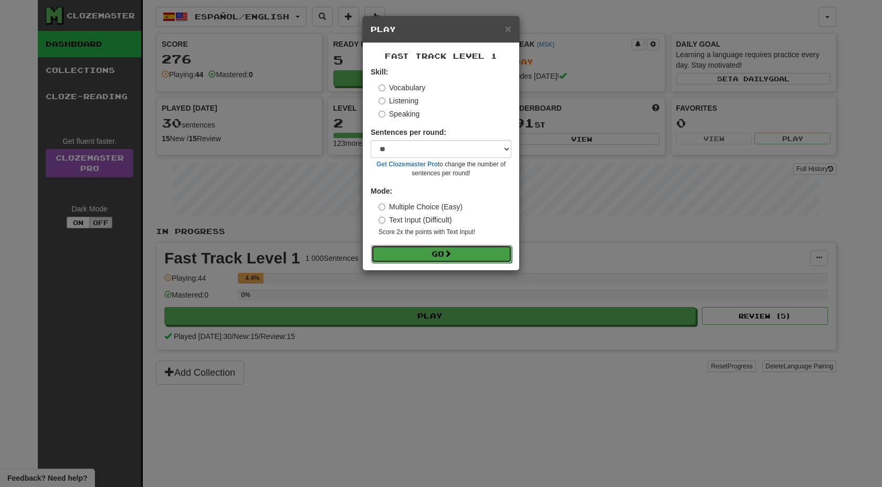
click at [434, 255] on button "Go" at bounding box center [441, 254] width 141 height 18
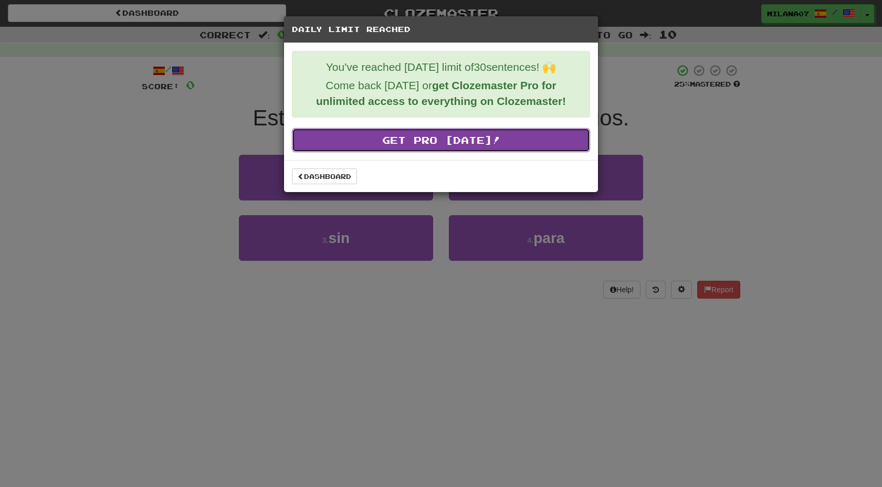
click at [444, 137] on link "Get Pro Today!" at bounding box center [441, 140] width 298 height 24
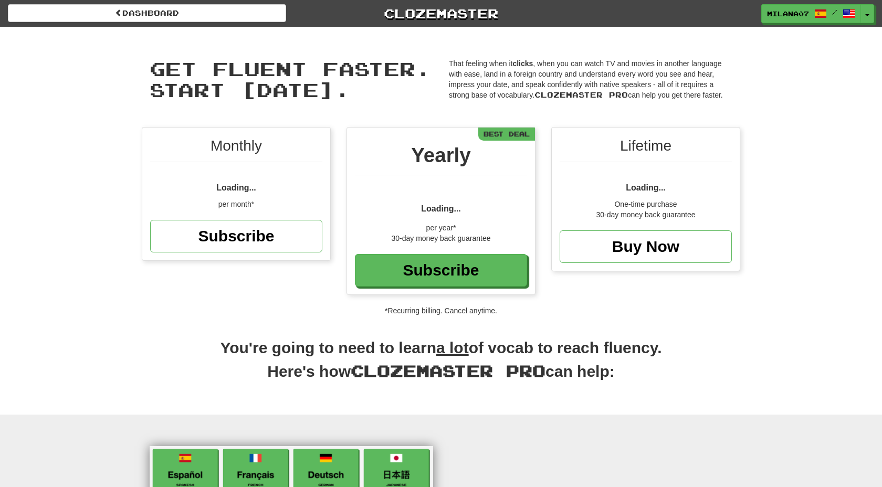
click at [459, 201] on span "Loading..." at bounding box center [441, 201] width 40 height 33
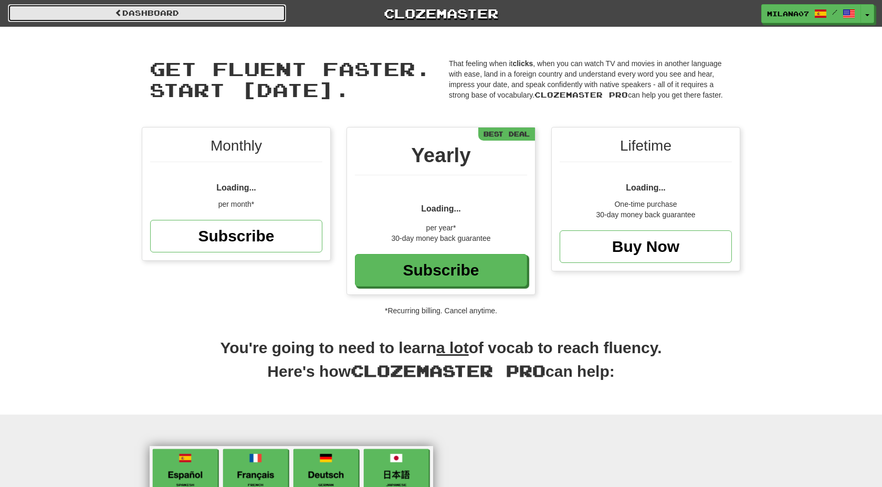
click at [101, 12] on link "Dashboard" at bounding box center [147, 13] width 278 height 18
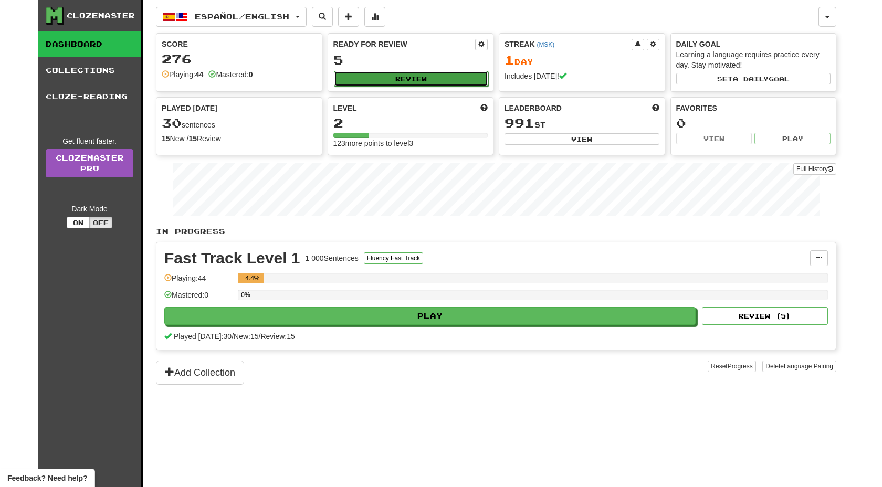
click at [459, 76] on button "Review" at bounding box center [411, 79] width 155 height 16
select select "**"
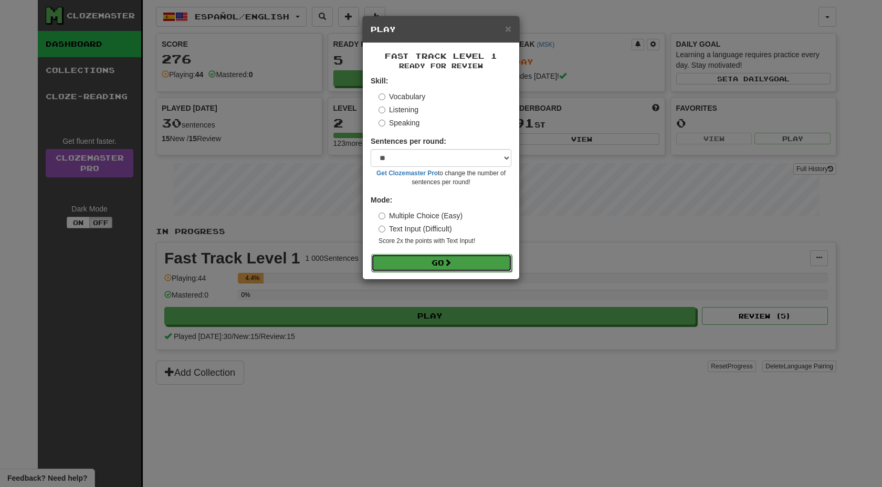
click at [411, 265] on button "Go" at bounding box center [441, 263] width 141 height 18
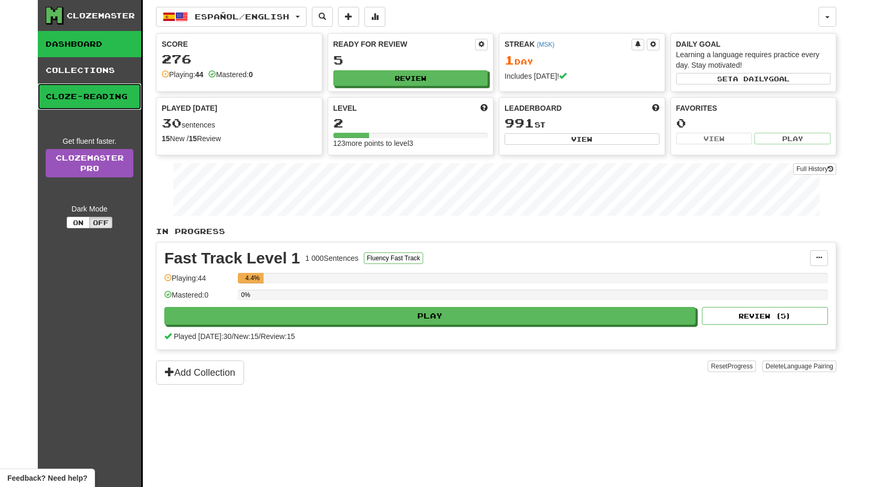
click at [114, 92] on link "Cloze-Reading" at bounding box center [89, 96] width 103 height 26
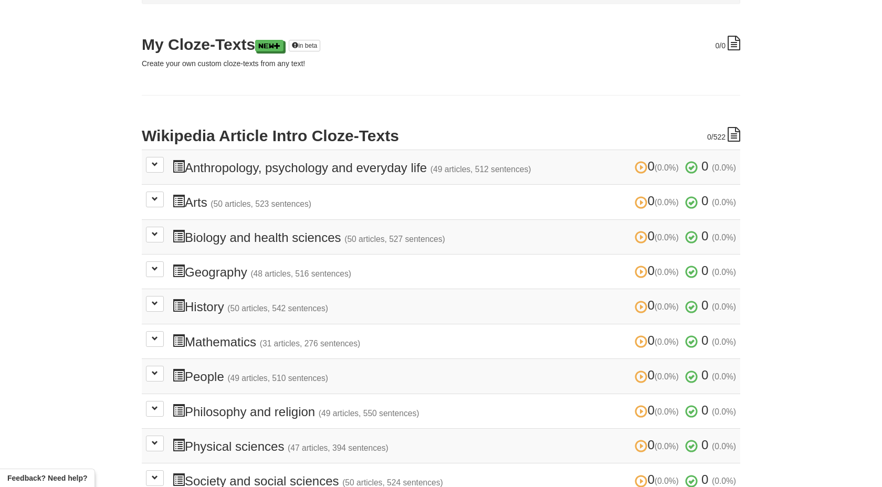
scroll to position [125, 0]
click at [157, 166] on span at bounding box center [155, 165] width 6 height 6
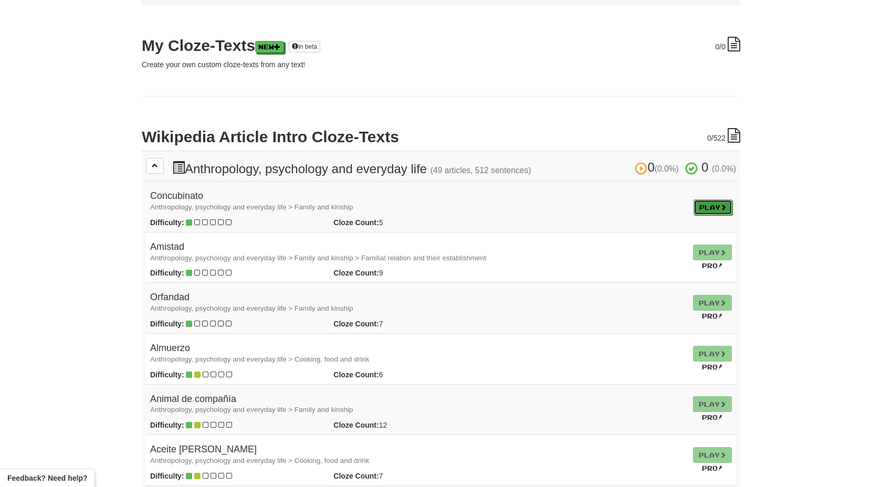
click at [719, 207] on link "Play" at bounding box center [713, 207] width 39 height 16
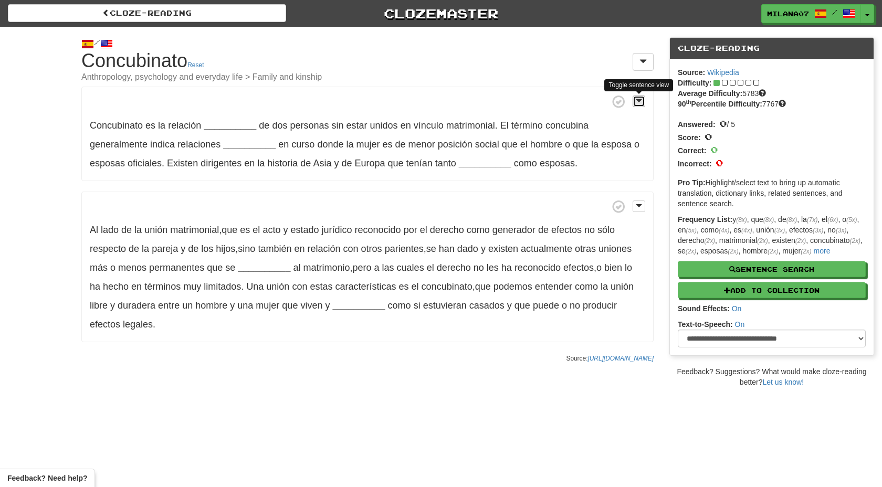
click at [635, 99] on button at bounding box center [639, 102] width 13 height 12
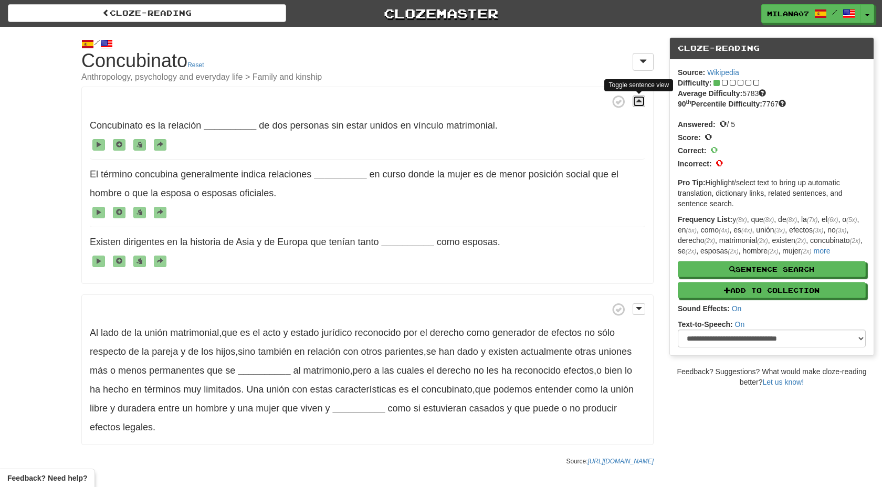
click at [636, 99] on span at bounding box center [639, 100] width 6 height 7
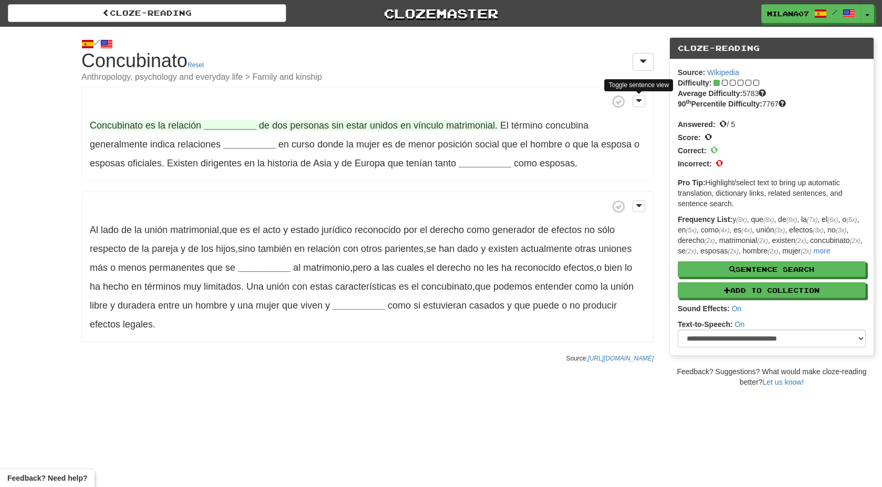
click at [220, 123] on strong "__________" at bounding box center [230, 125] width 52 height 10
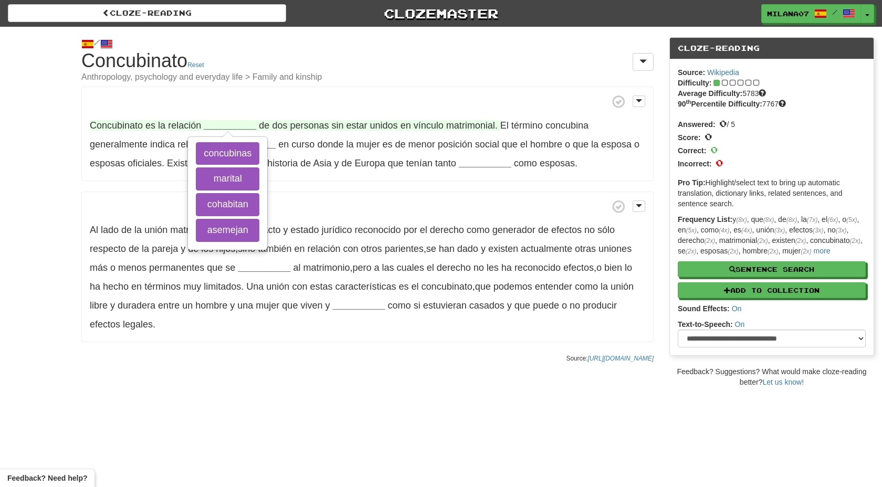
click at [277, 123] on span "dos" at bounding box center [279, 125] width 15 height 10
click at [222, 153] on button "concubinas" at bounding box center [228, 153] width 64 height 23
click at [131, 123] on span "Concubinato" at bounding box center [116, 125] width 53 height 10
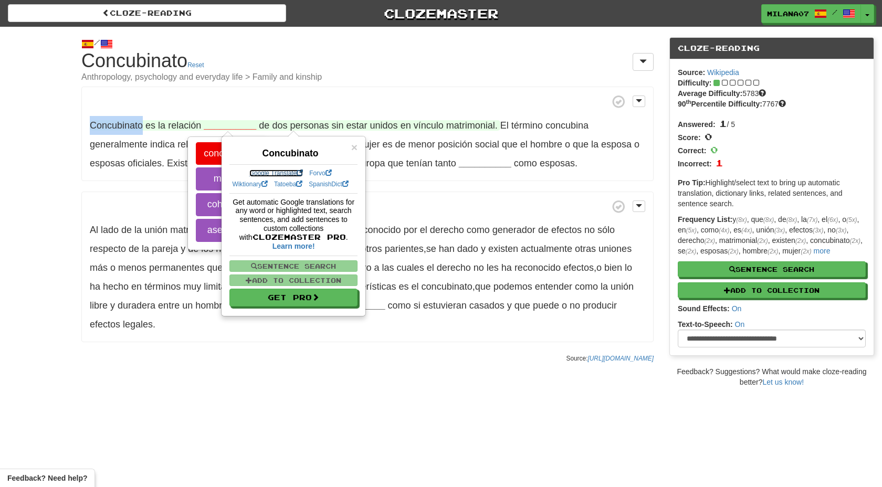
click at [259, 172] on link "Google Translate" at bounding box center [276, 173] width 54 height 7
click at [413, 159] on span "tenían" at bounding box center [419, 163] width 26 height 10
click at [353, 148] on span "×" at bounding box center [354, 147] width 6 height 12
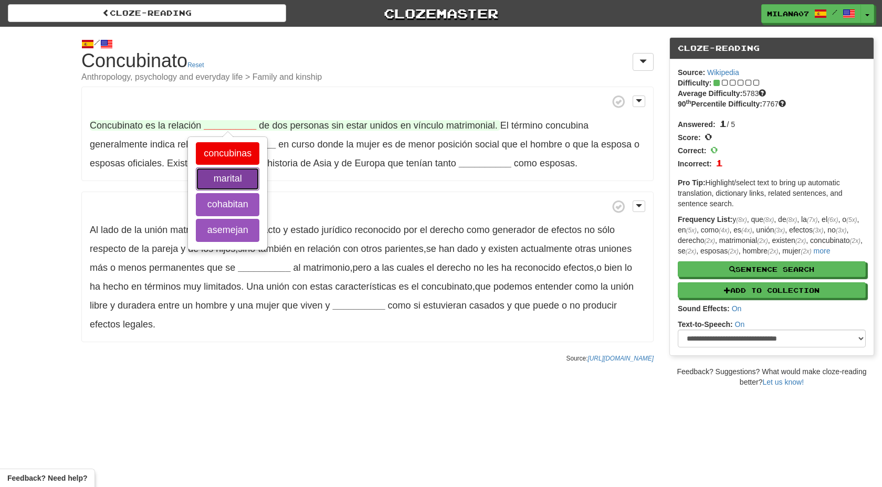
click at [239, 183] on button "marital" at bounding box center [228, 178] width 64 height 23
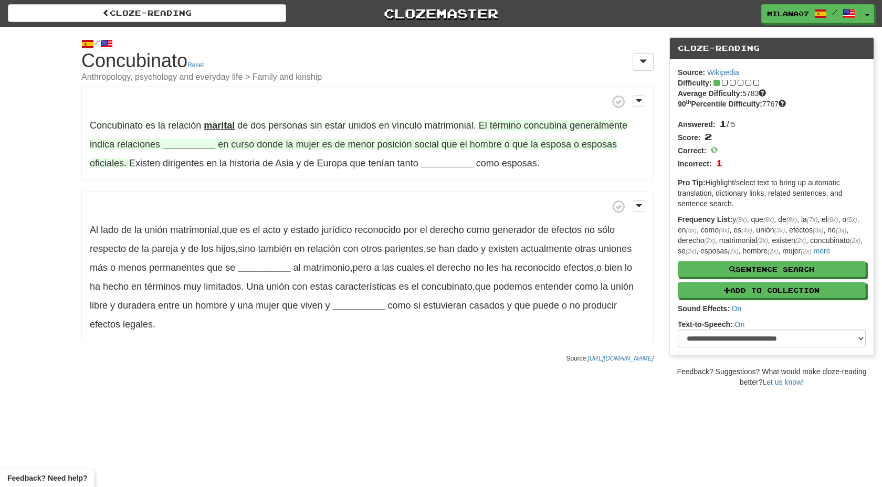
click at [191, 141] on strong "__________" at bounding box center [189, 144] width 52 height 10
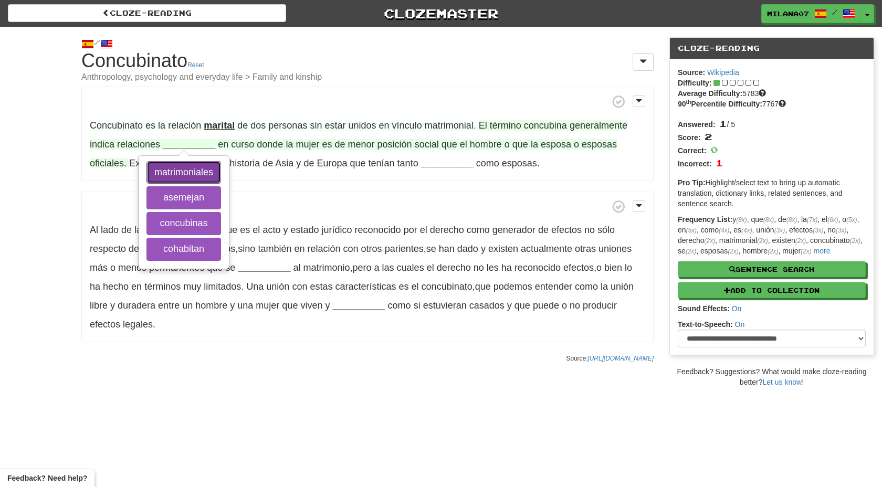
click at [190, 169] on button "matrimoniales" at bounding box center [183, 172] width 75 height 23
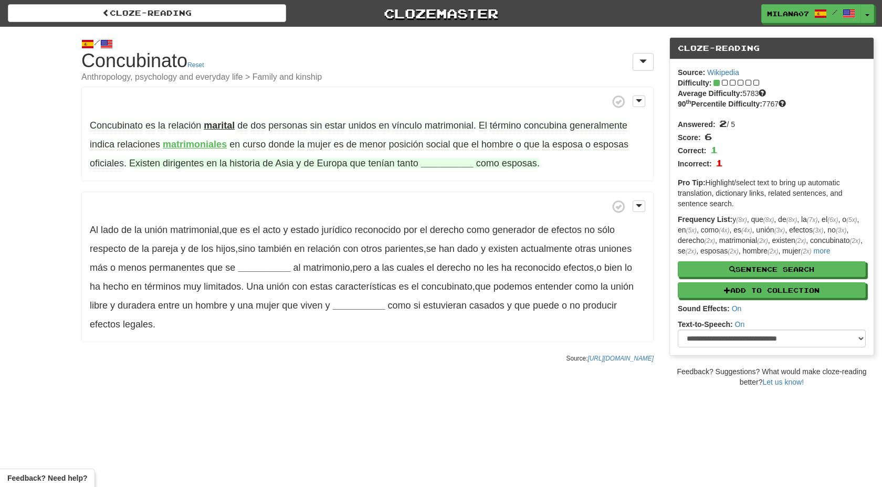
click at [442, 161] on strong "__________" at bounding box center [447, 163] width 52 height 10
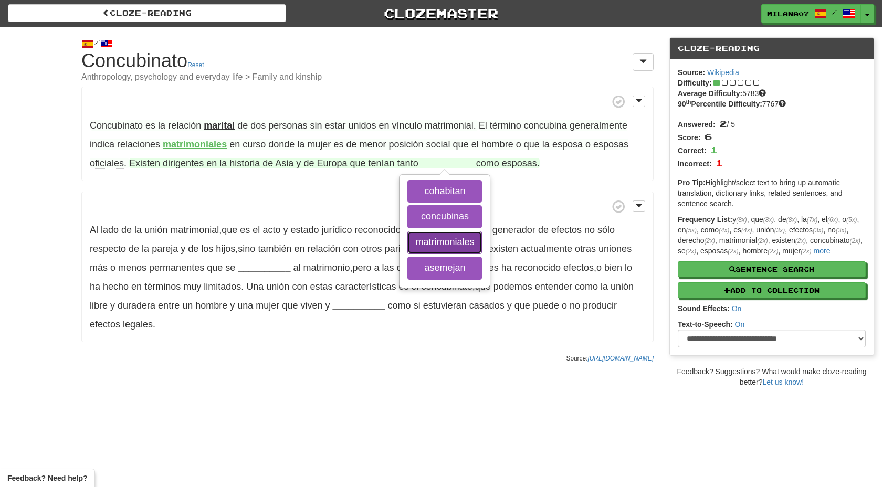
click at [431, 243] on button "matrimoniales" at bounding box center [444, 242] width 75 height 23
click at [436, 189] on button "cohabitan" at bounding box center [444, 191] width 75 height 23
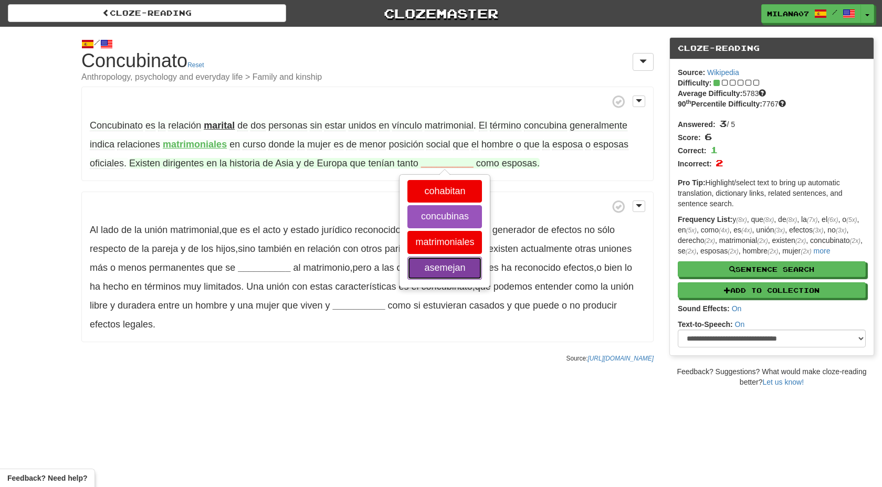
click at [445, 268] on button "asemejan" at bounding box center [444, 268] width 75 height 23
click at [439, 219] on button "concubinas" at bounding box center [444, 216] width 75 height 23
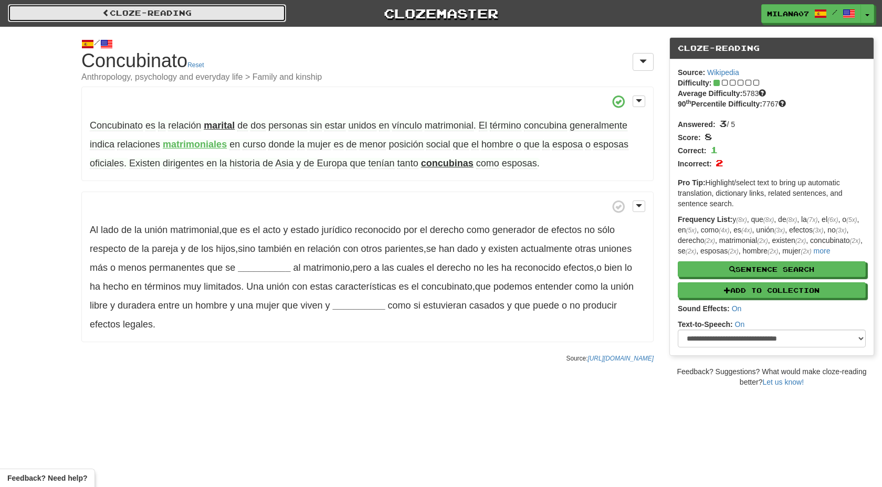
click at [131, 15] on link "Cloze-Reading" at bounding box center [147, 13] width 278 height 18
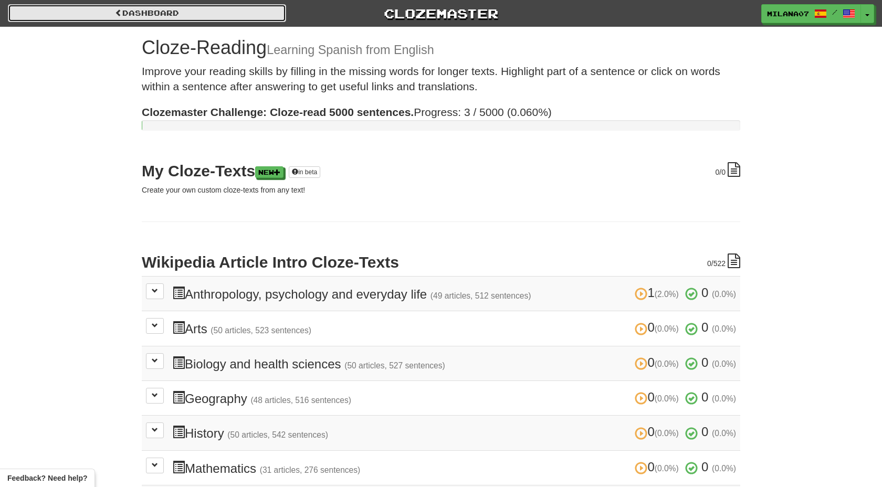
click at [130, 21] on link "Dashboard" at bounding box center [147, 13] width 278 height 18
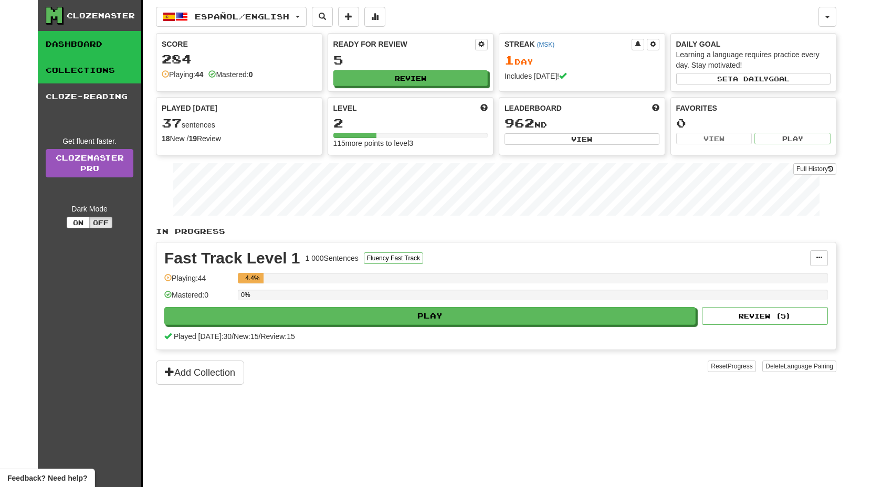
click at [106, 64] on link "Collections" at bounding box center [89, 70] width 103 height 26
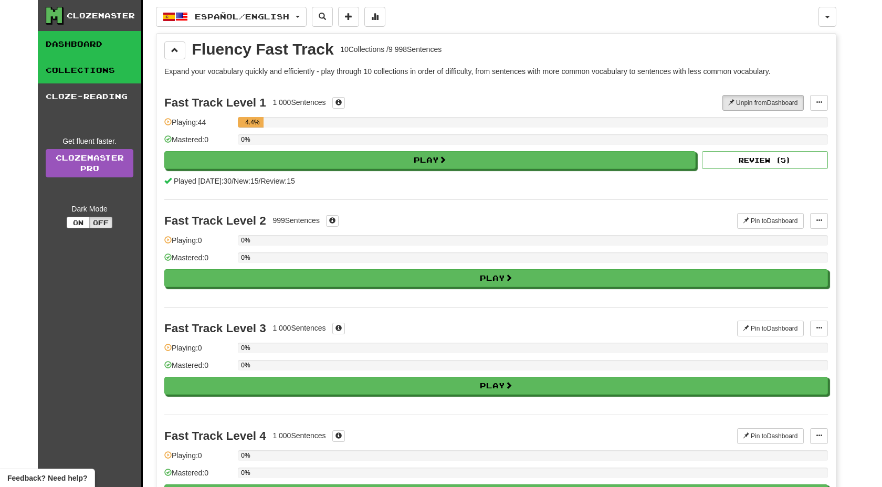
click at [82, 37] on link "Dashboard" at bounding box center [89, 44] width 103 height 26
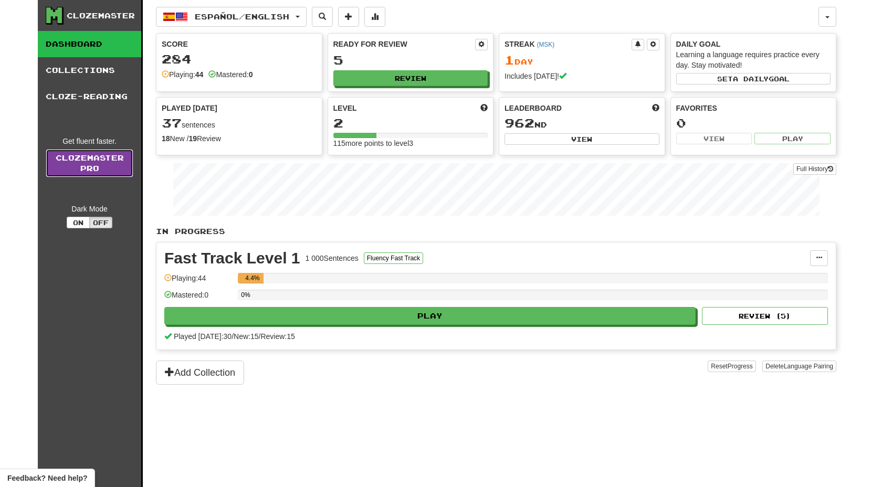
click at [111, 163] on link "Clozemaster Pro" at bounding box center [90, 163] width 88 height 28
